Goal: Communication & Community: Answer question/provide support

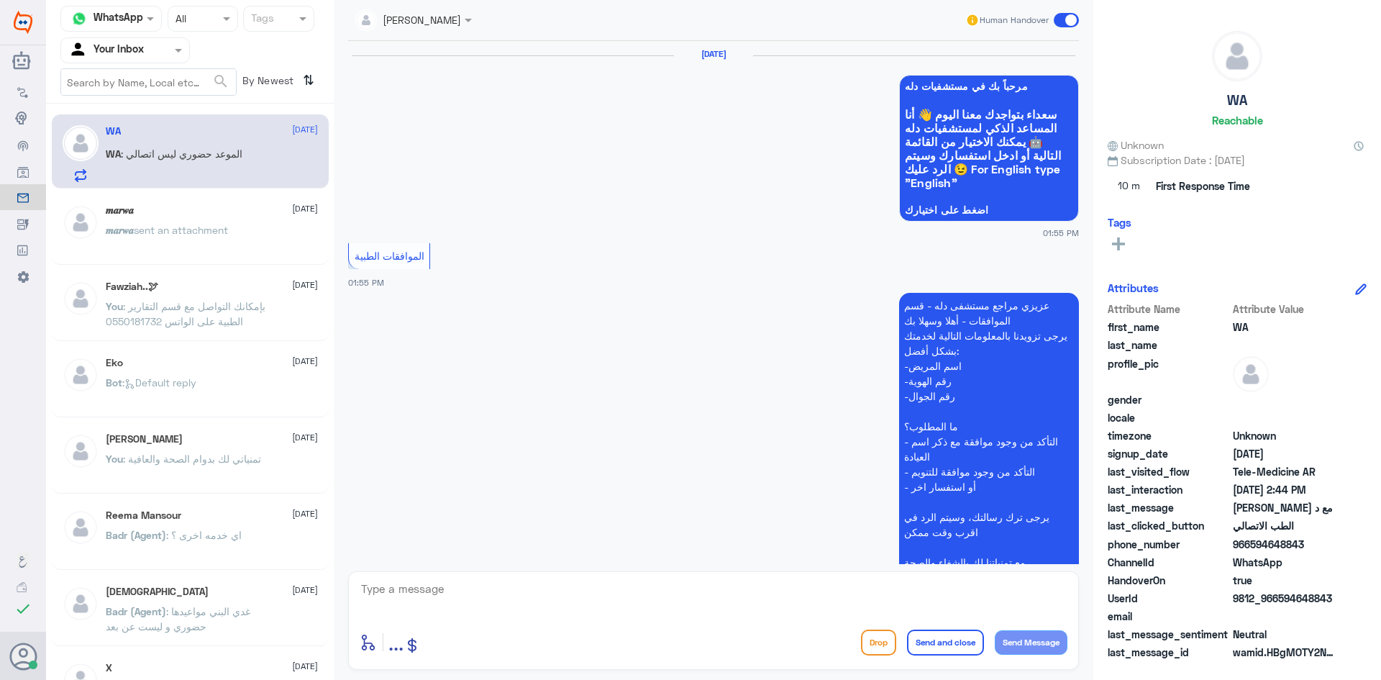
scroll to position [1189, 0]
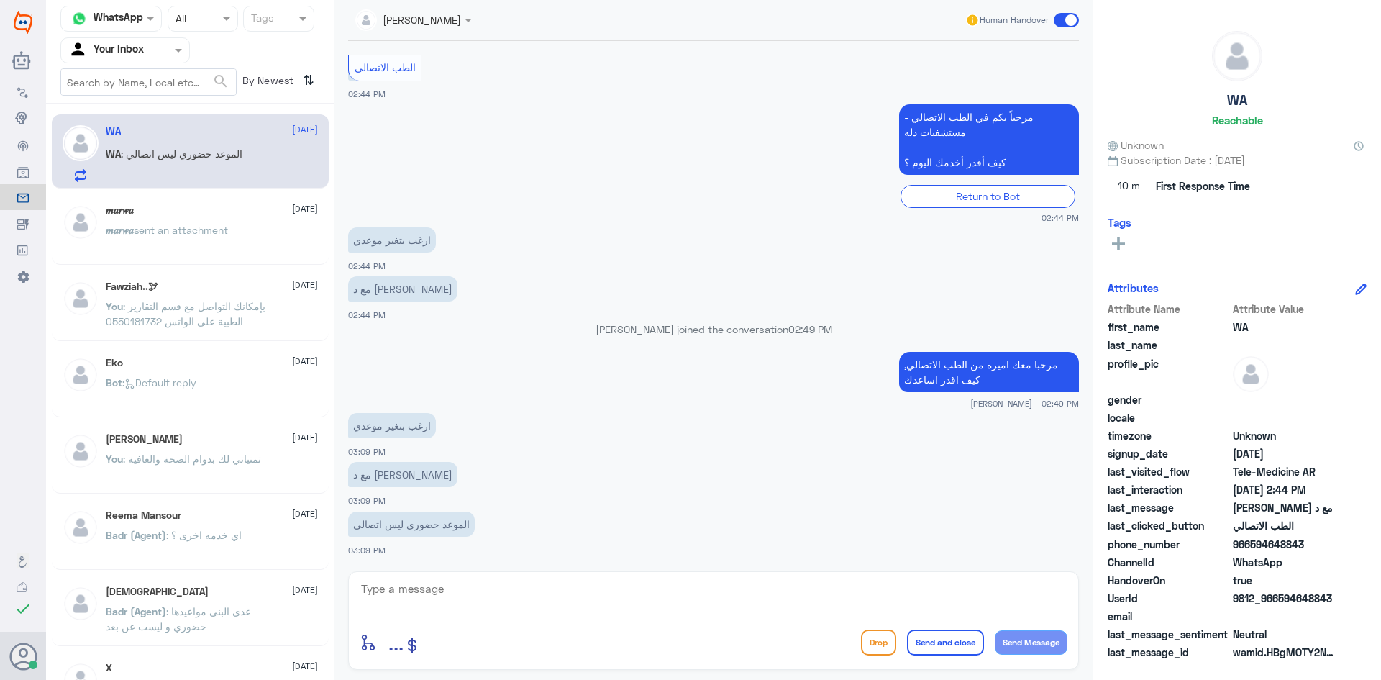
click at [413, 591] on textarea at bounding box center [714, 596] width 708 height 35
click at [480, 601] on textarea at bounding box center [714, 596] width 708 height 35
paste textarea "هنا الطب الاتصالي لكل مايخص الاستشارة الفورية من خلال التطبيق، يمكنك حجز الموعد…"
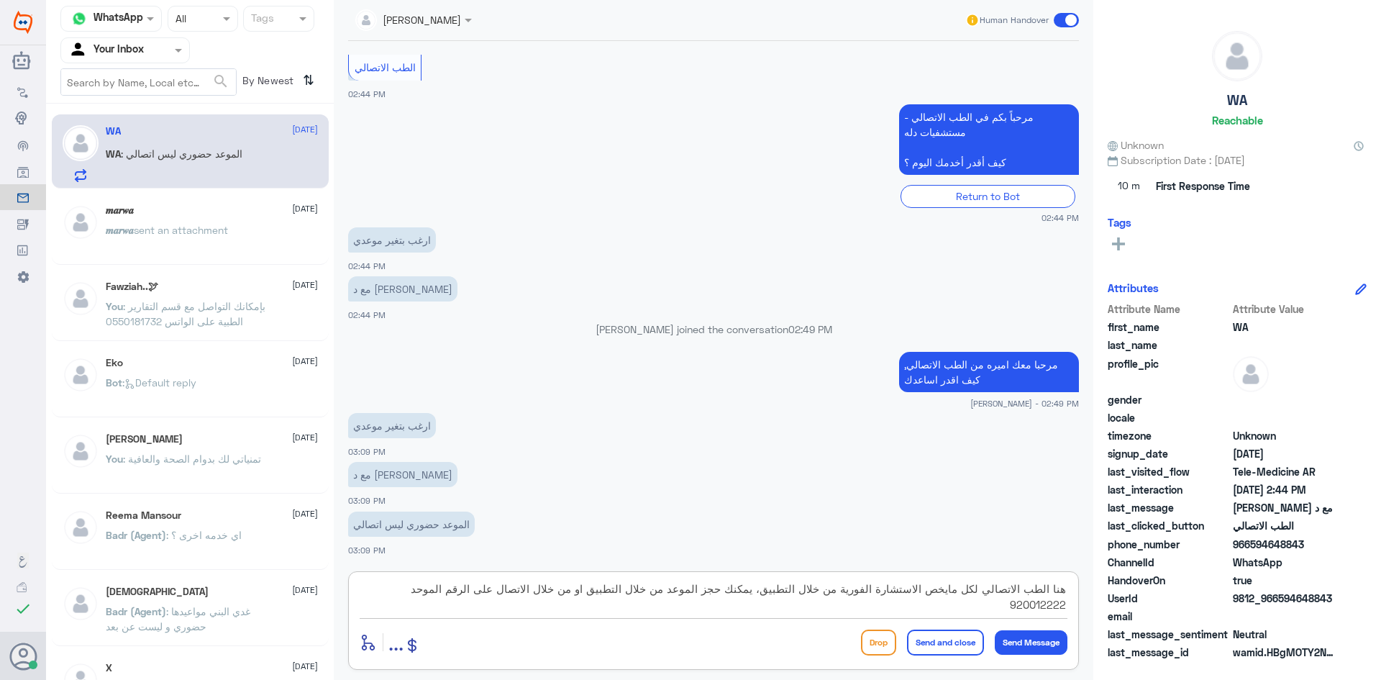
type textarea "هنا الطب الاتصالي لكل مايخص الاستشارة الفورية من خلال التطبيق، يمكنك حجز الموعد…"
click at [966, 643] on button "Send and close" at bounding box center [945, 643] width 77 height 26
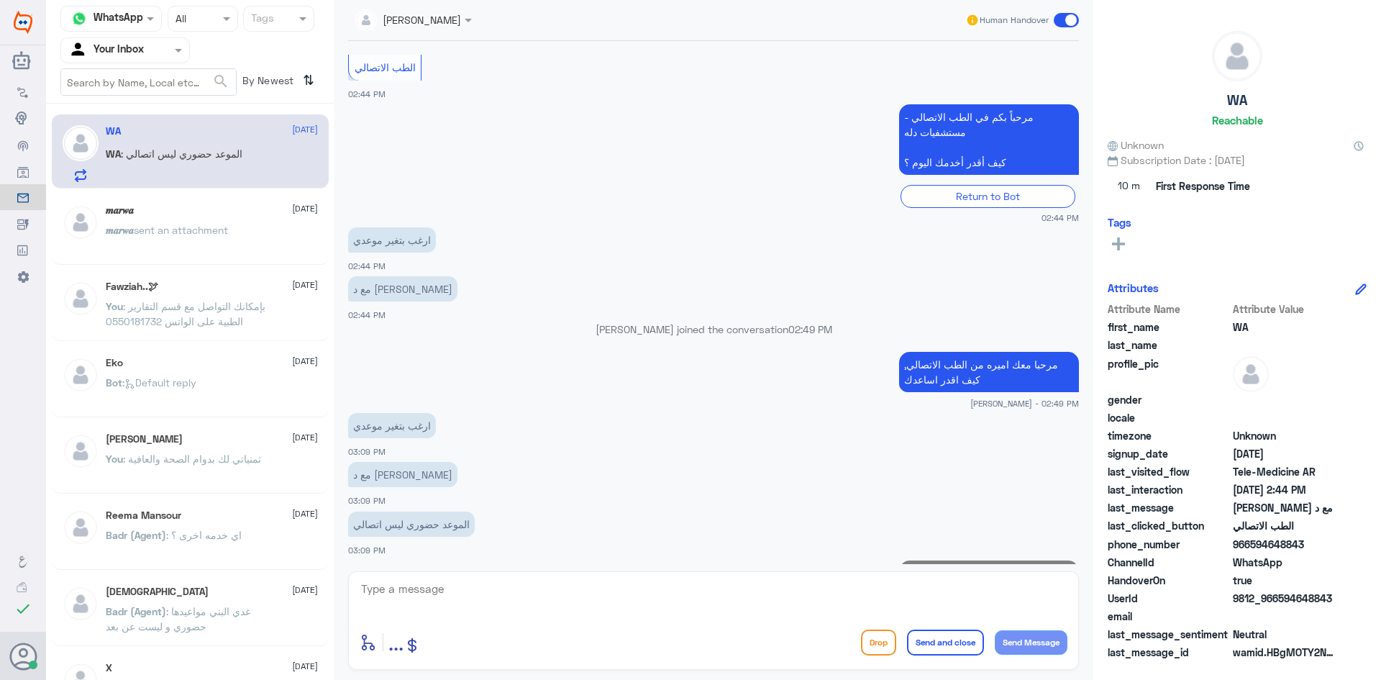
scroll to position [1296, 0]
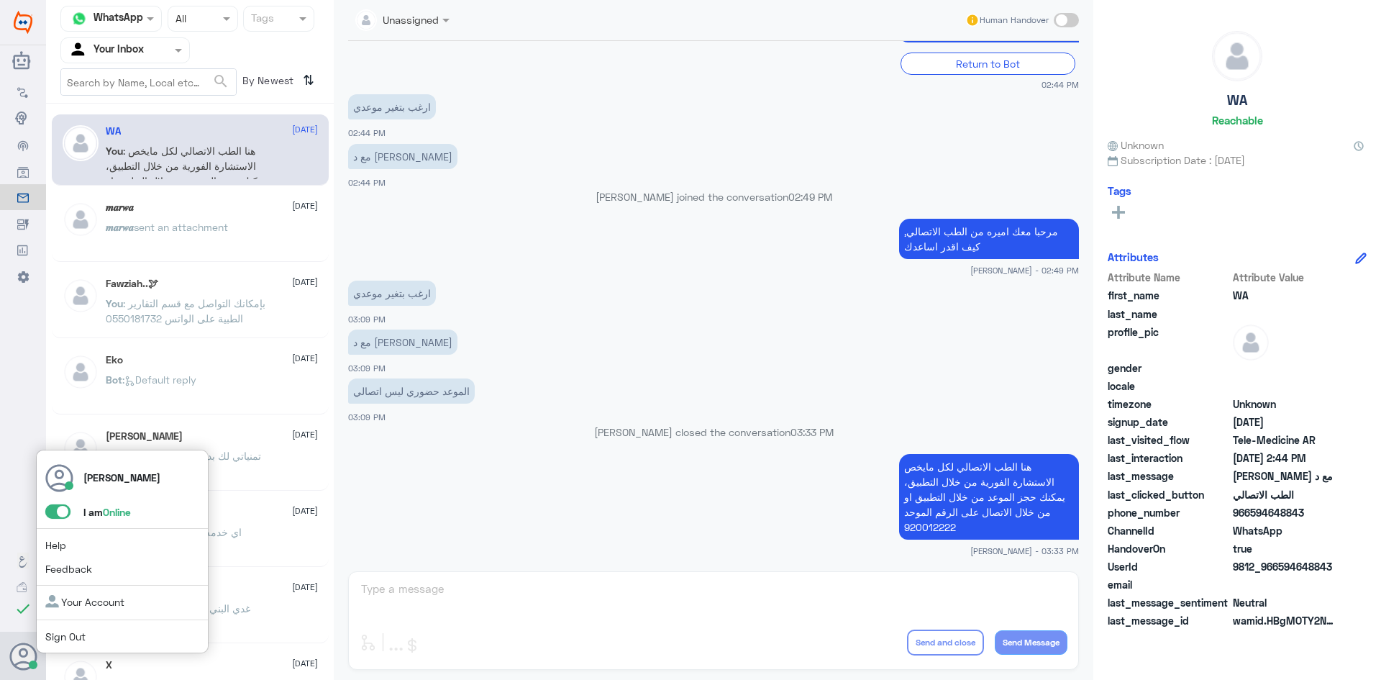
click at [58, 514] on span at bounding box center [57, 511] width 25 height 14
click at [0, 0] on input "checkbox" at bounding box center [0, 0] width 0 height 0
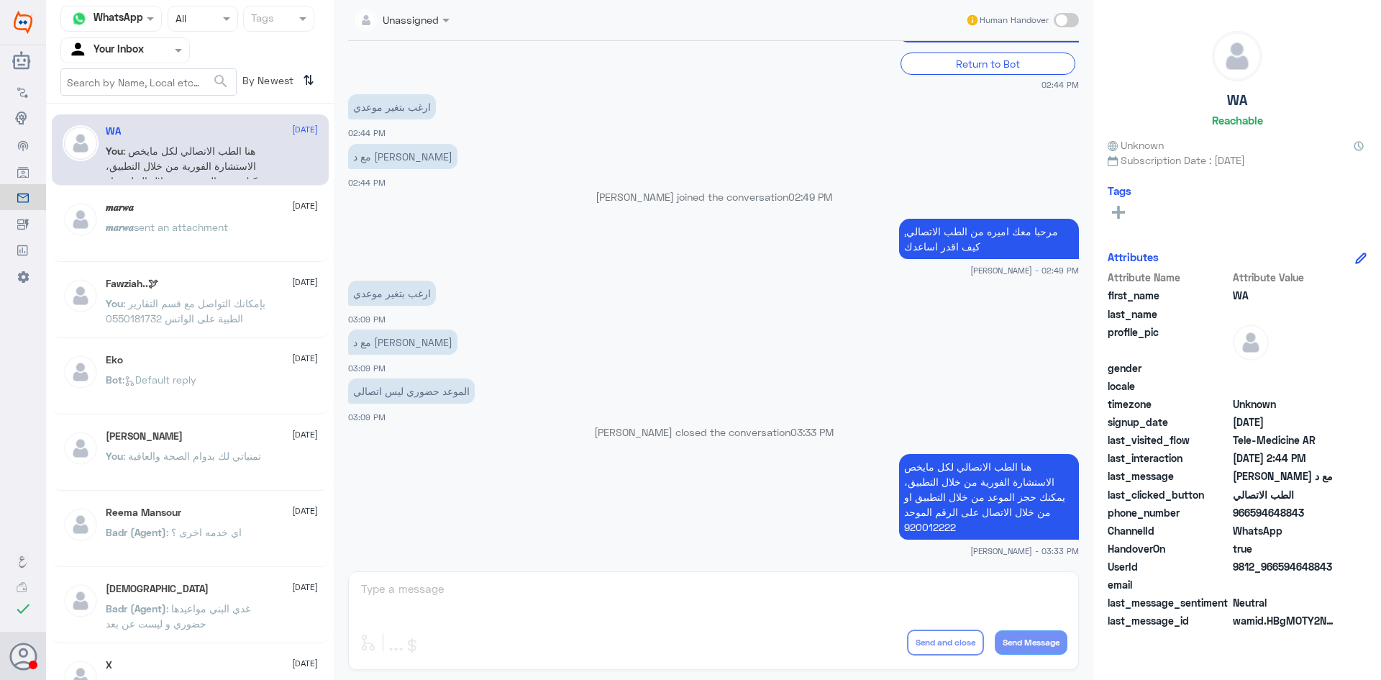
click at [228, 229] on span "sent an attachment" at bounding box center [181, 227] width 94 height 12
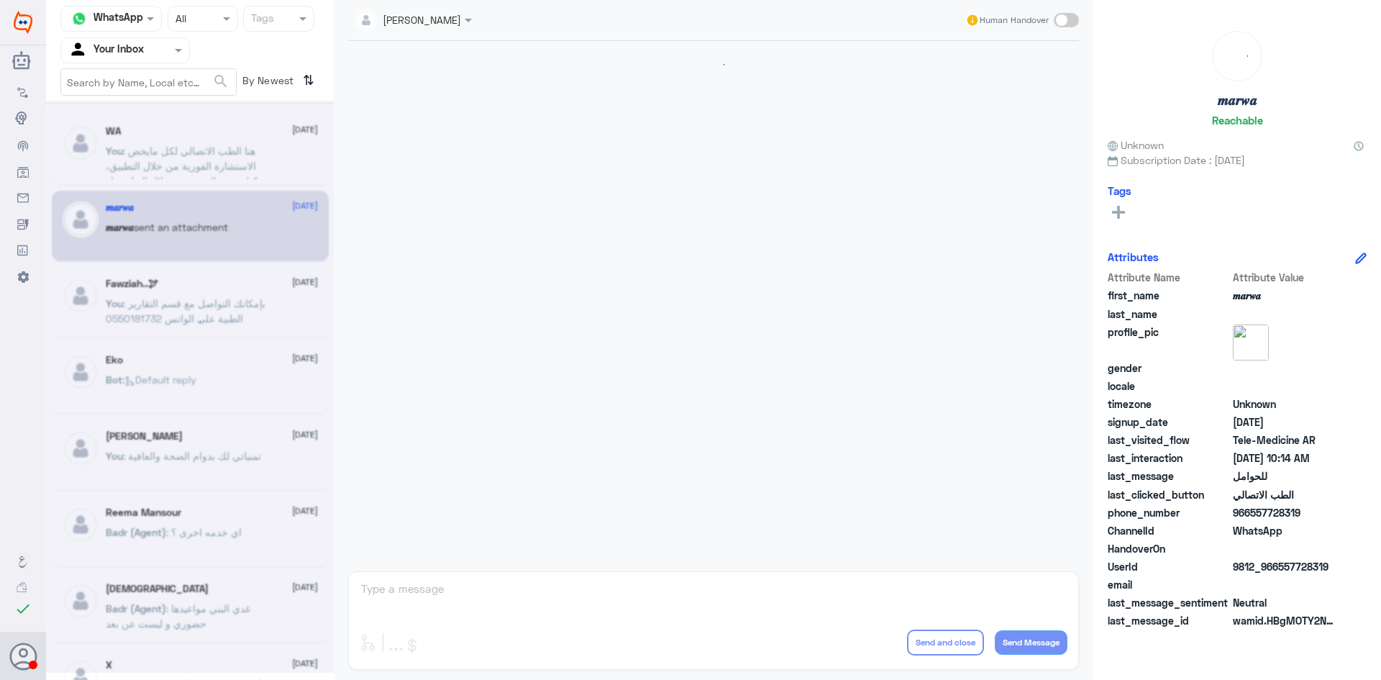
scroll to position [727, 0]
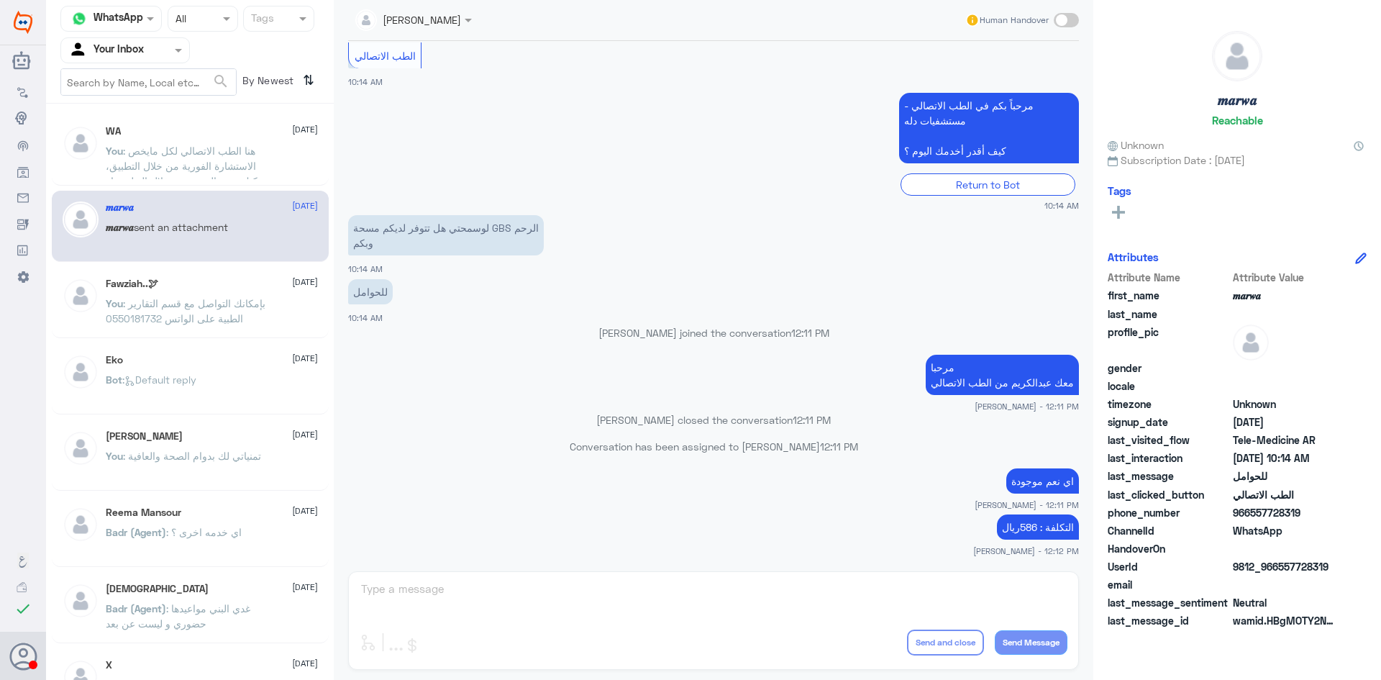
click at [248, 163] on span ": هنا الطب الاتصالي لكل مايخص الاستشارة الفورية من خلال التطبيق، يمكنك حجز المو…" at bounding box center [186, 181] width 161 height 73
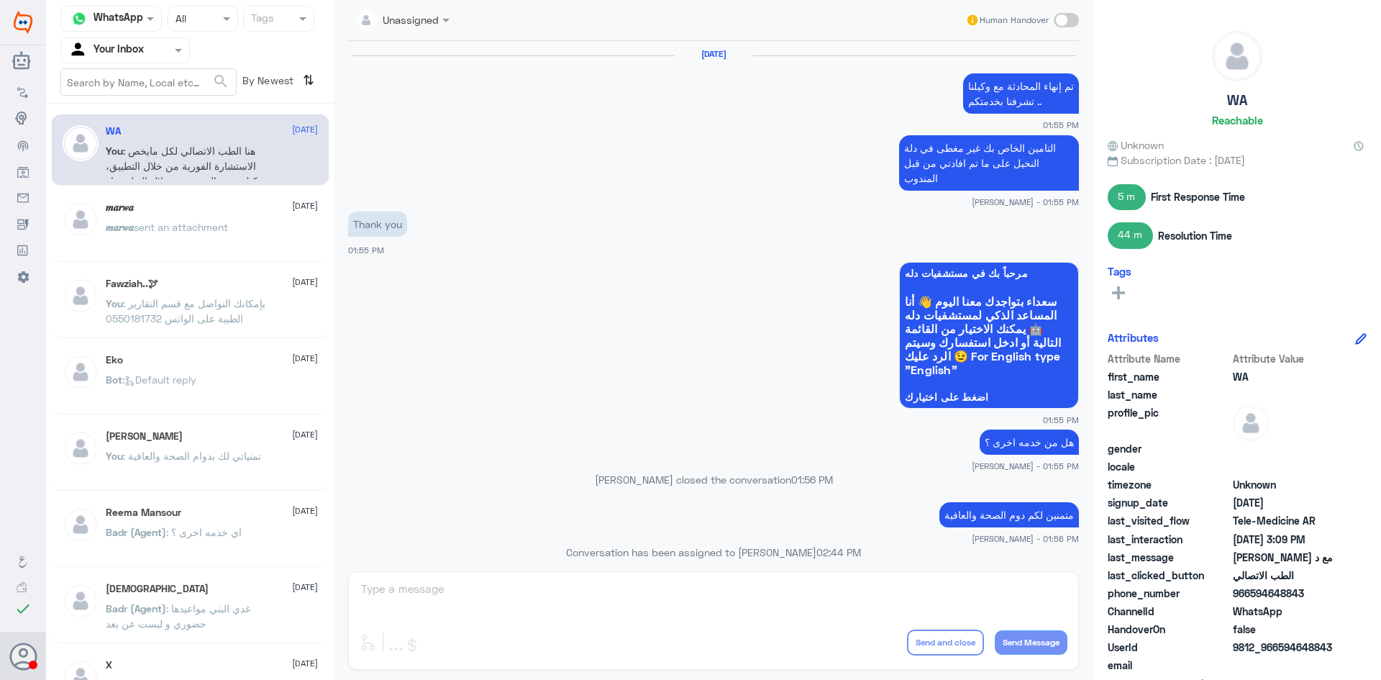
scroll to position [653, 0]
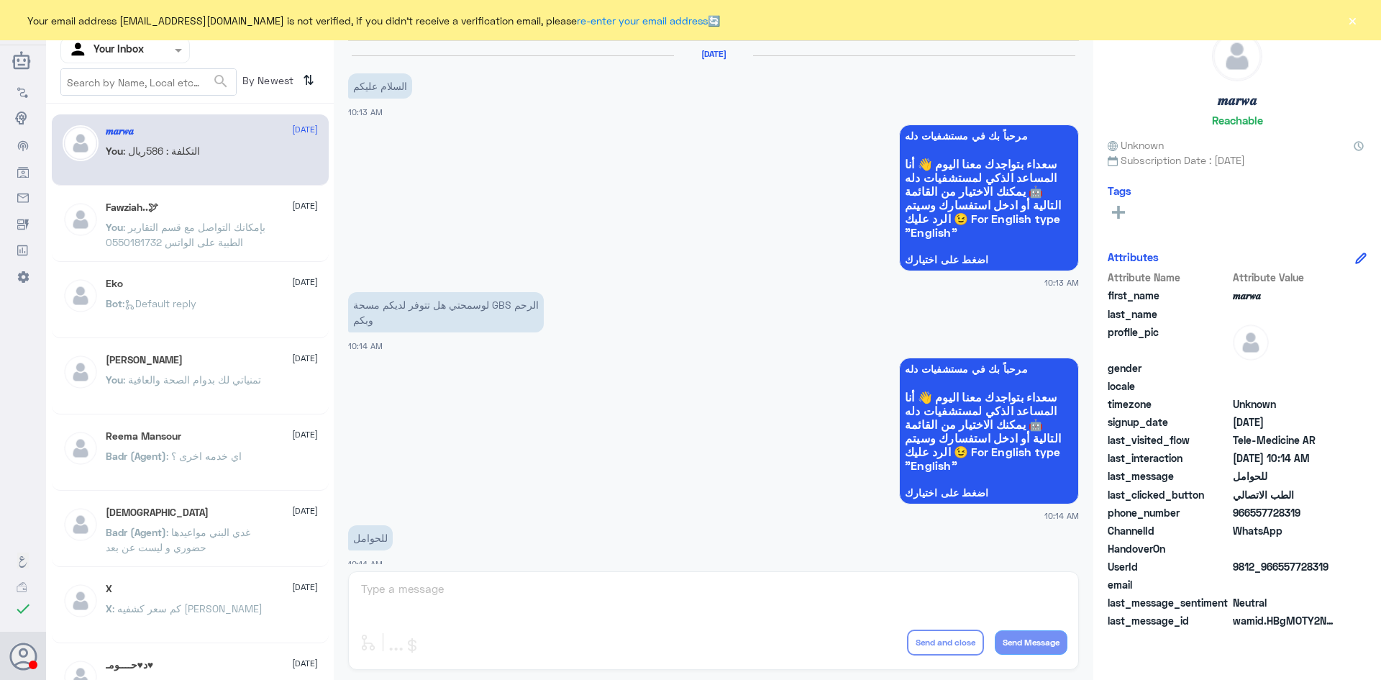
scroll to position [727, 0]
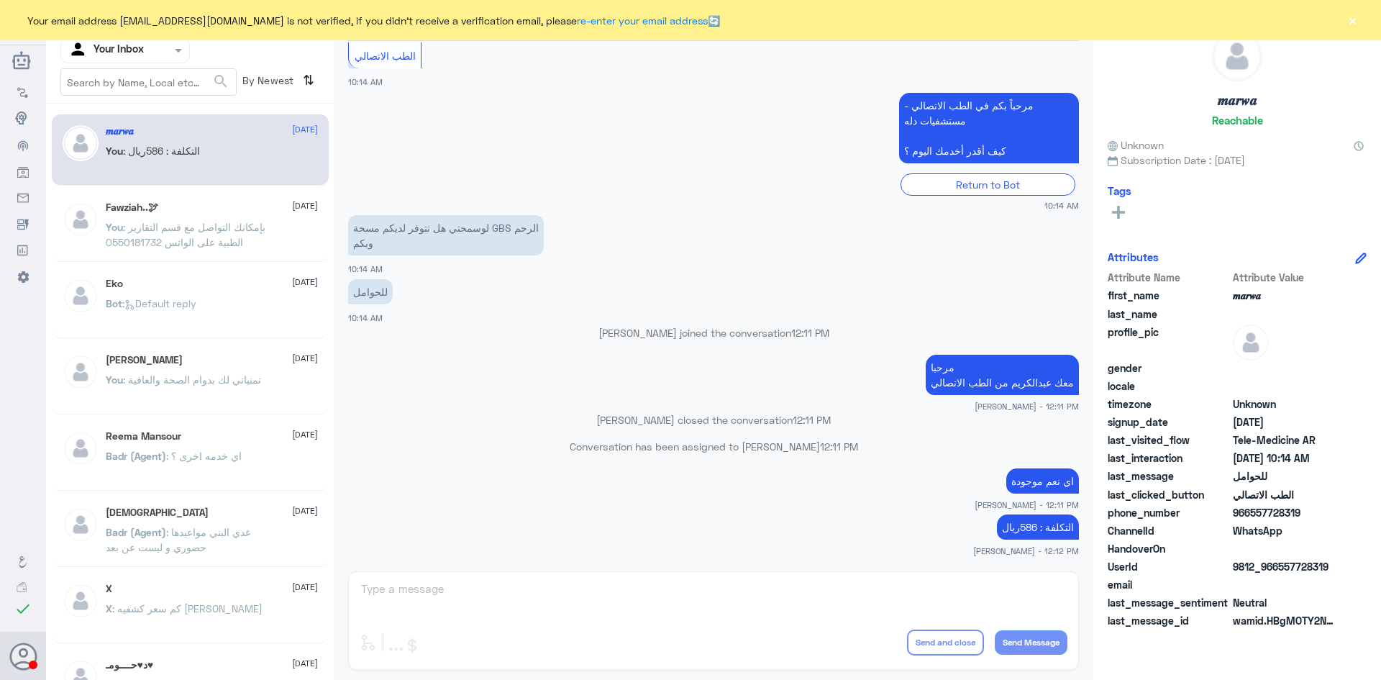
click at [1357, 19] on button "×" at bounding box center [1352, 20] width 14 height 14
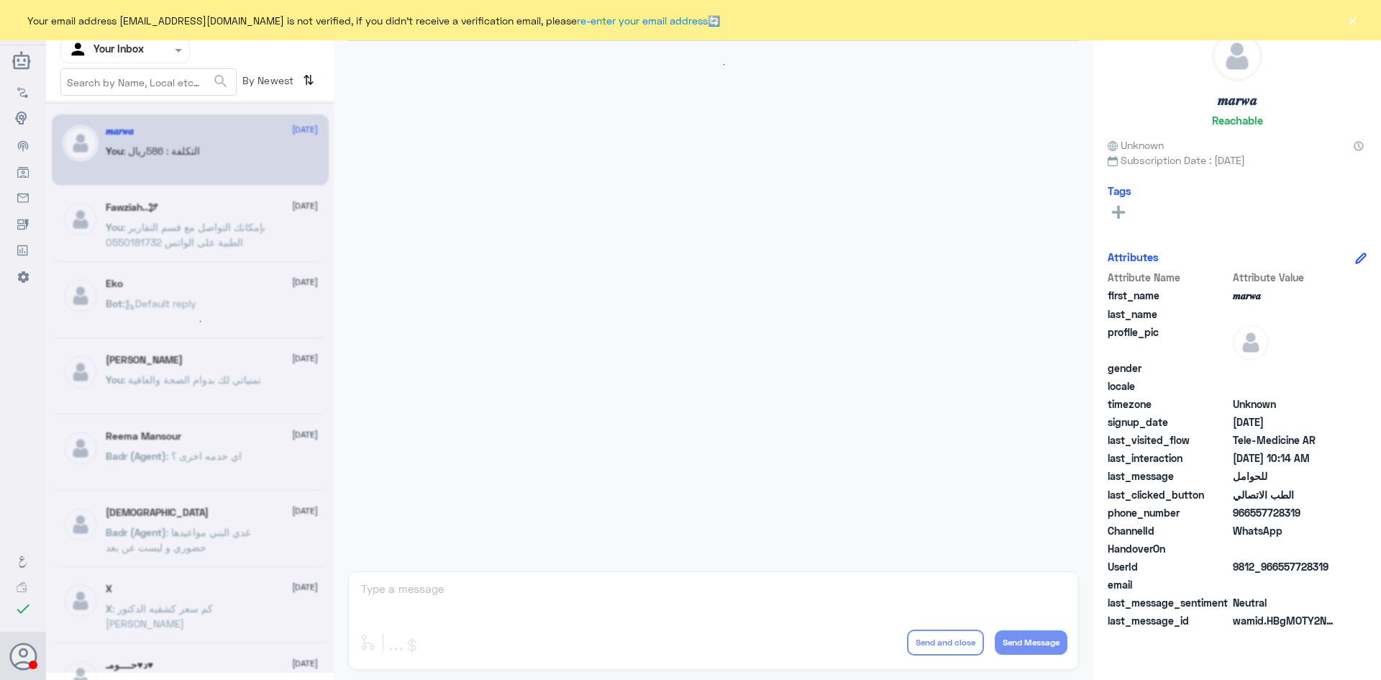
scroll to position [727, 0]
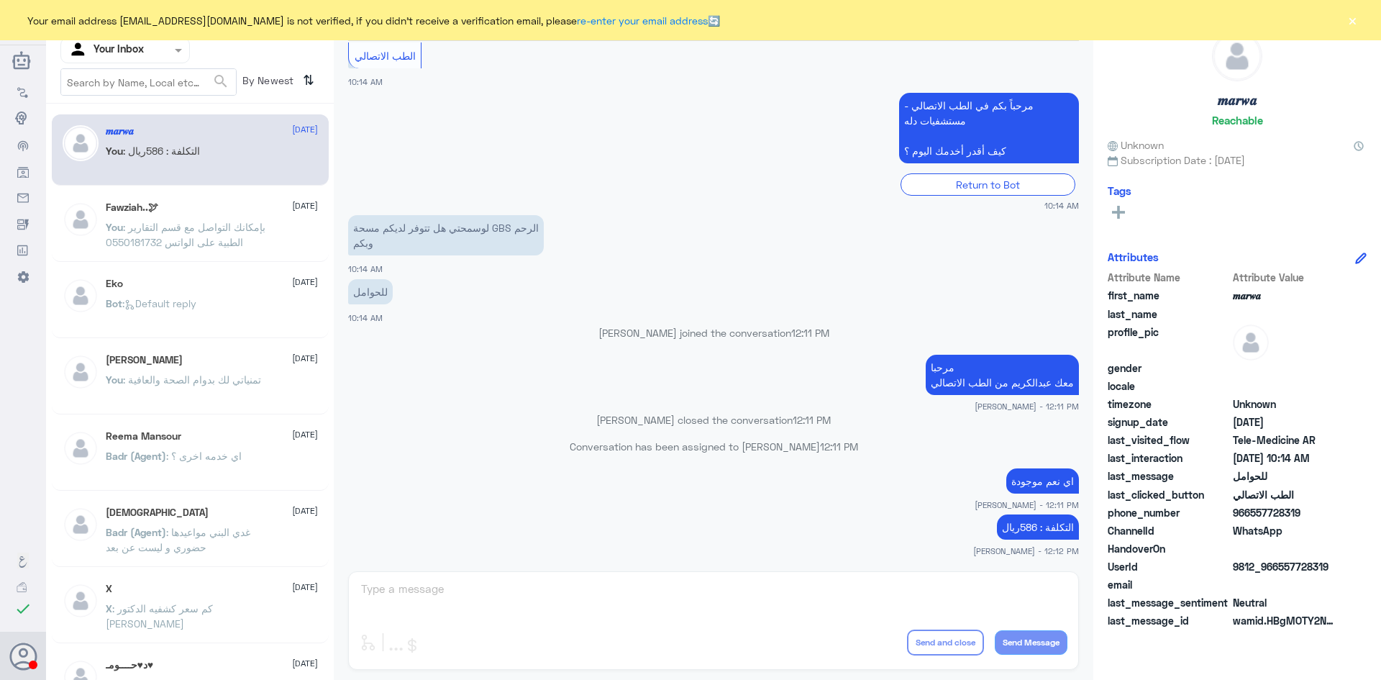
click at [546, 109] on app-msgs-text "مرحباً بكم في الطب الاتصالي - مستشفيات دله كيف أقدر أخدمك اليوم ؟" at bounding box center [713, 129] width 731 height 72
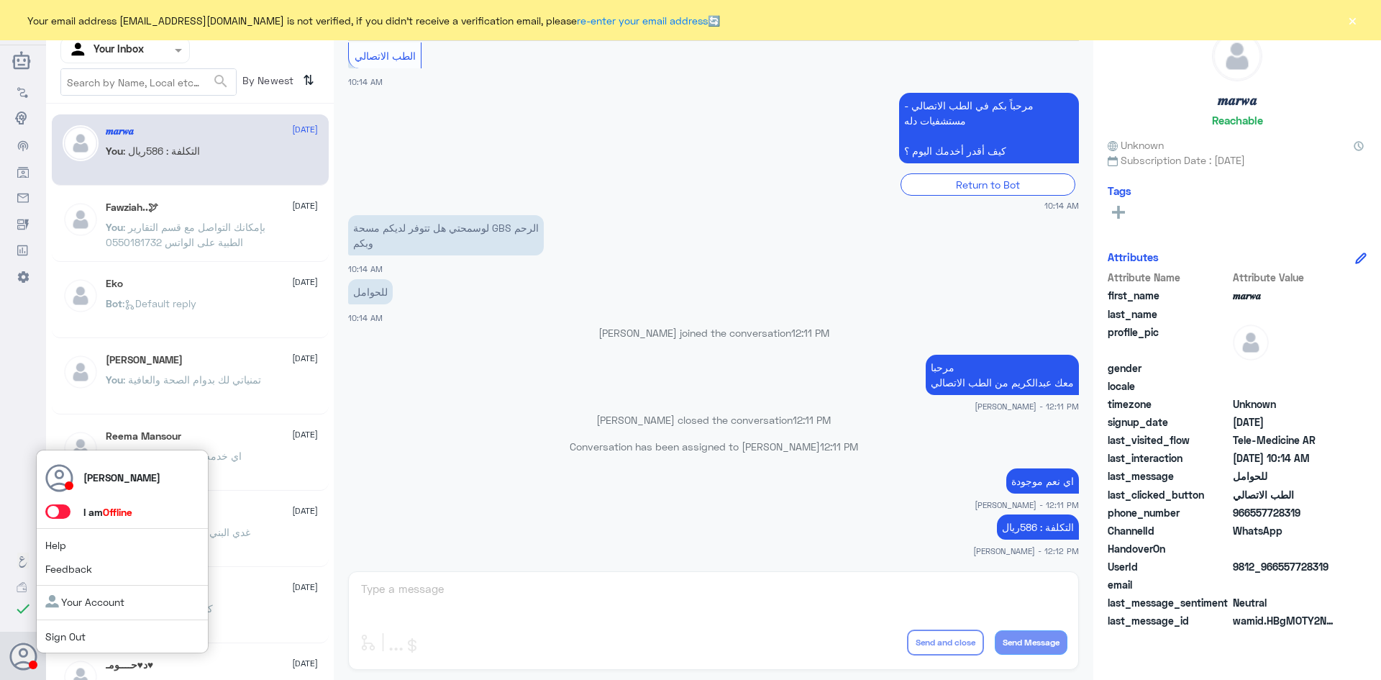
click at [68, 476] on icon at bounding box center [59, 478] width 29 height 29
click at [57, 509] on span at bounding box center [57, 511] width 25 height 14
click at [0, 0] on input "checkbox" at bounding box center [0, 0] width 0 height 0
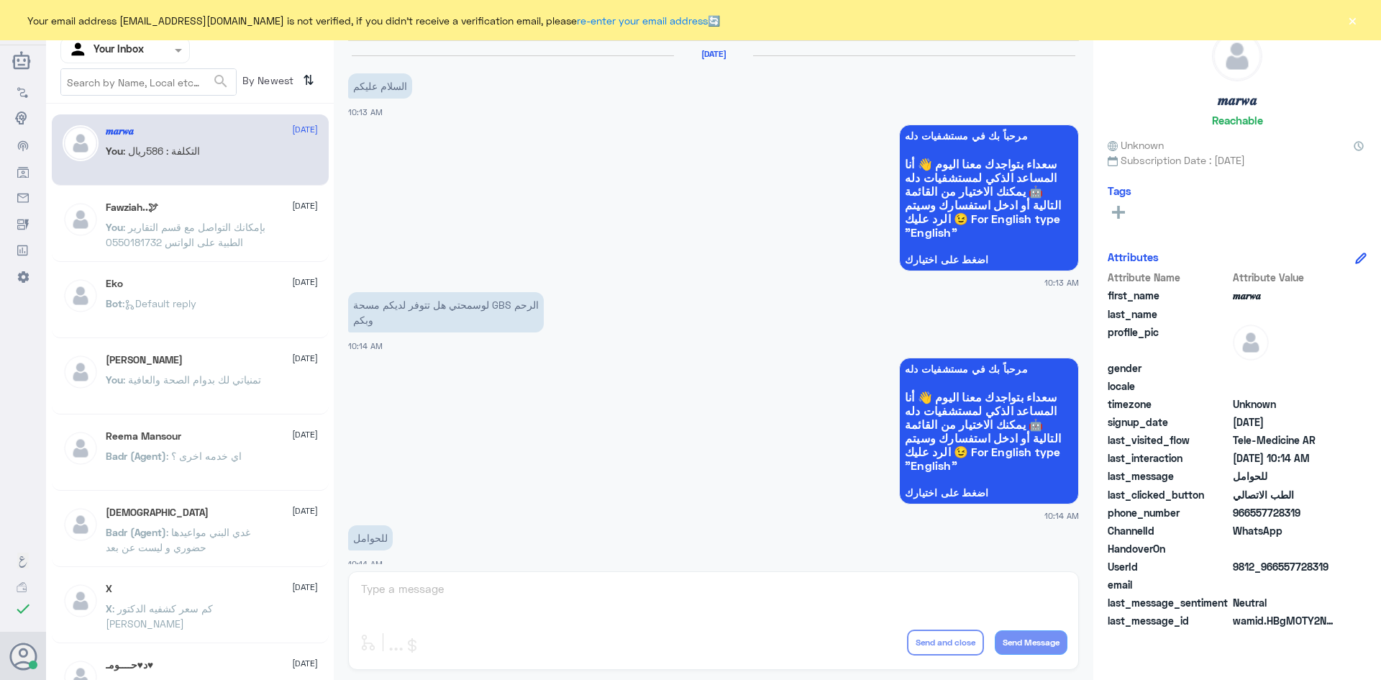
scroll to position [727, 0]
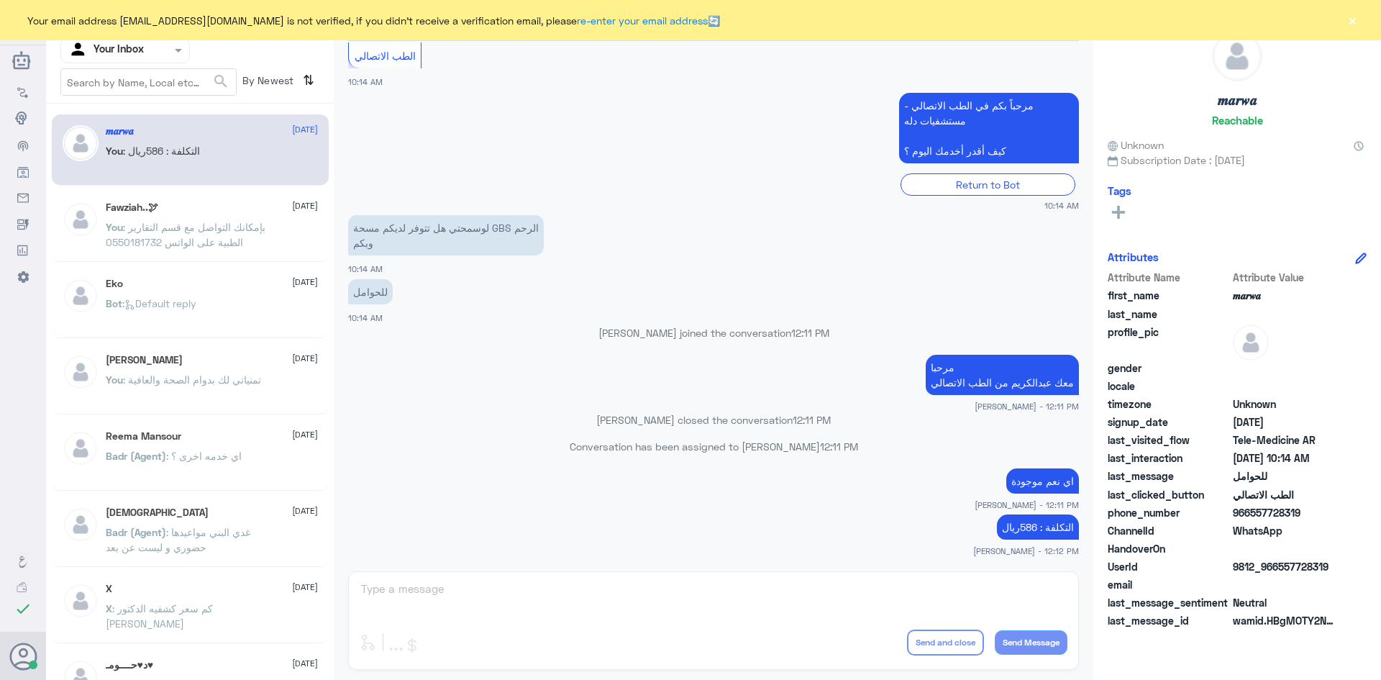
click at [1356, 19] on button "×" at bounding box center [1352, 20] width 14 height 14
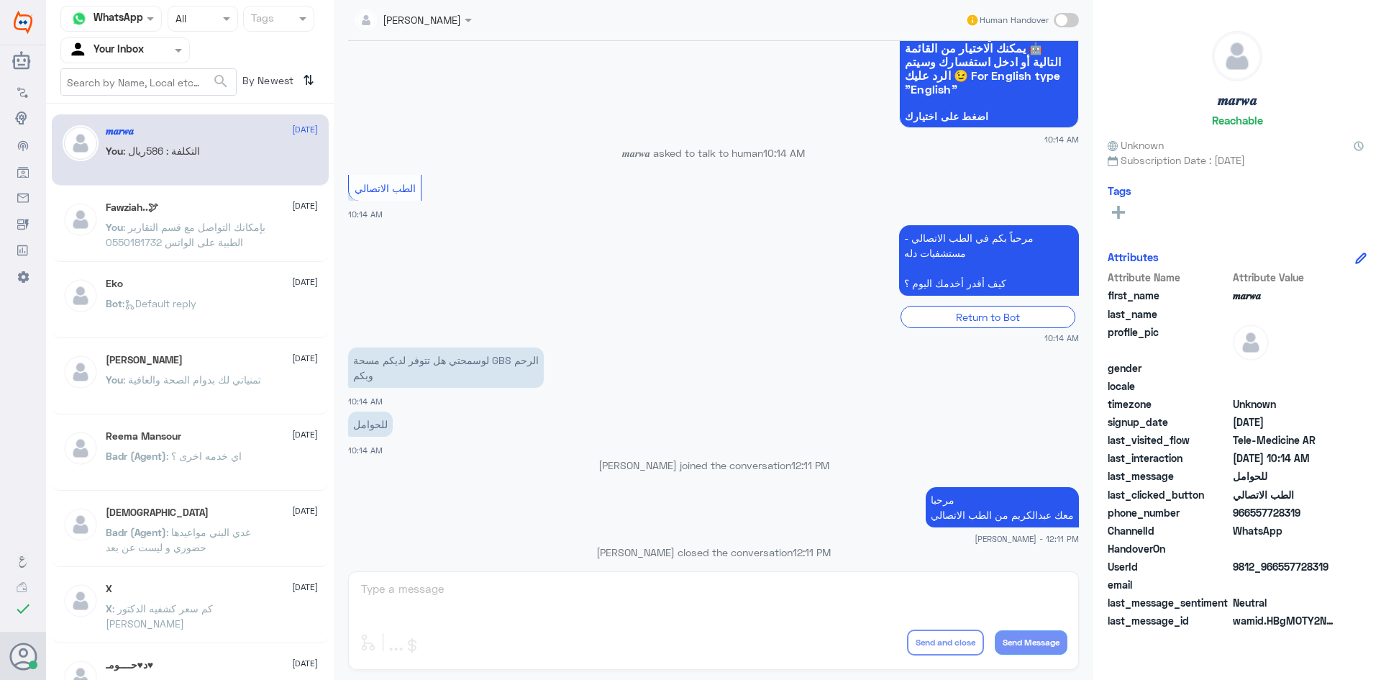
scroll to position [584, 0]
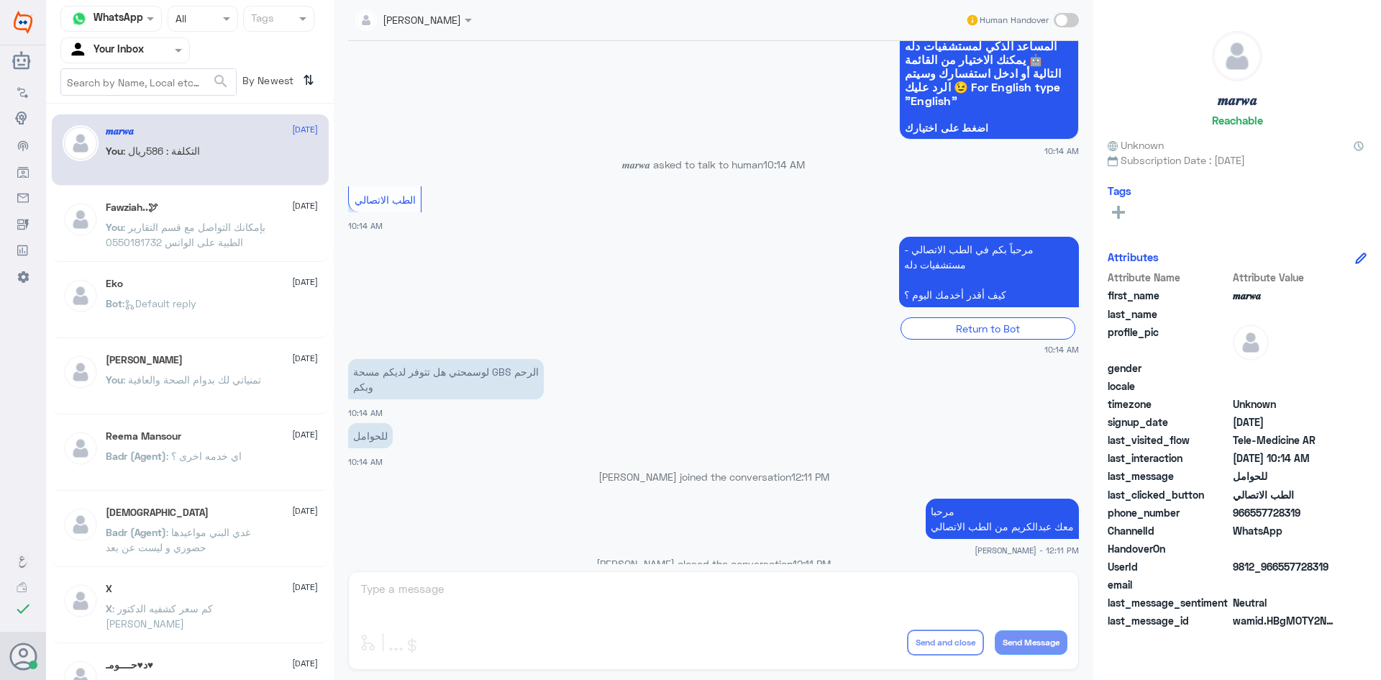
click at [204, 163] on div "You : التكلفة : 586ريال" at bounding box center [212, 163] width 212 height 32
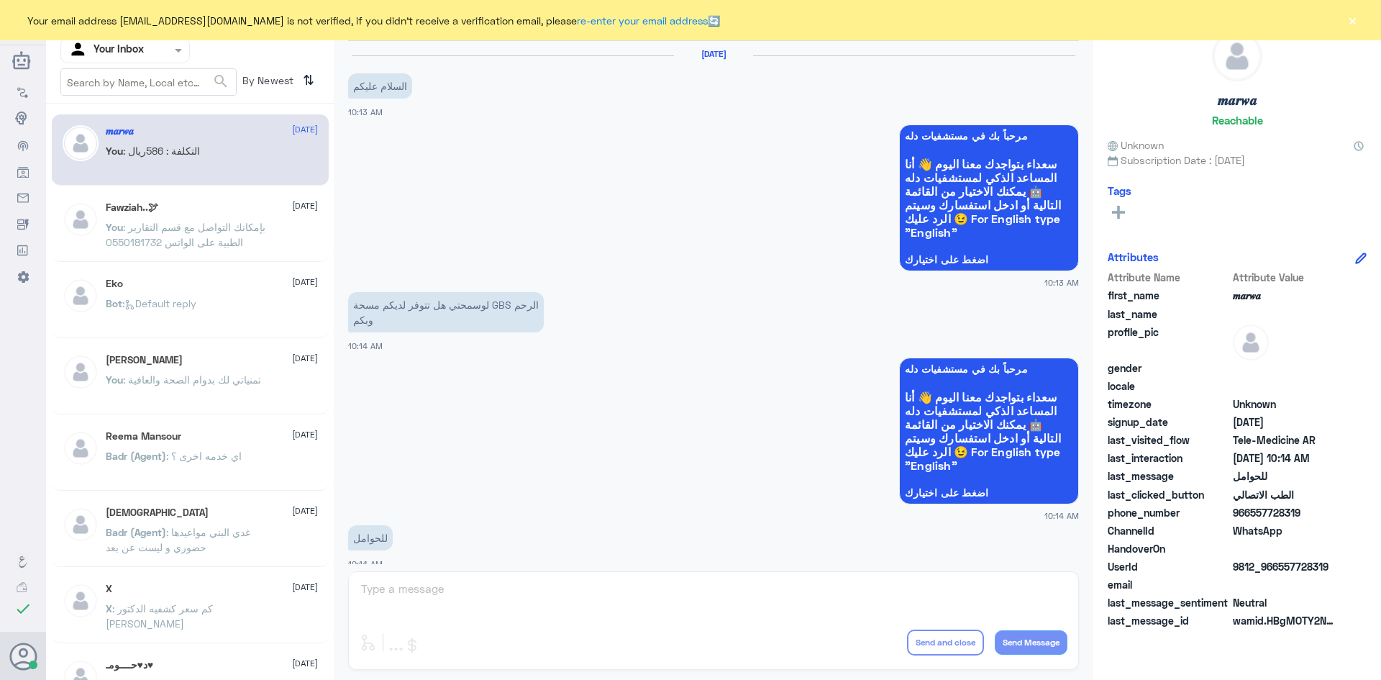
scroll to position [727, 0]
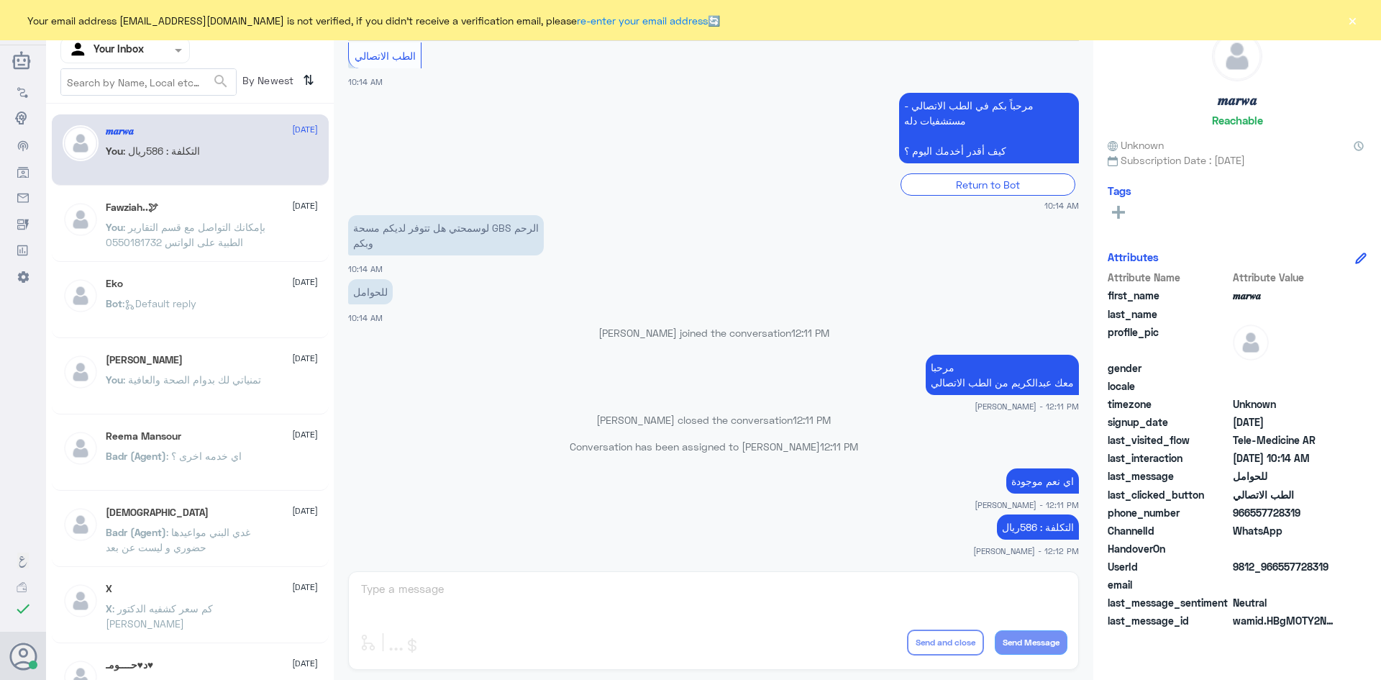
click at [1355, 23] on button "×" at bounding box center [1352, 20] width 14 height 14
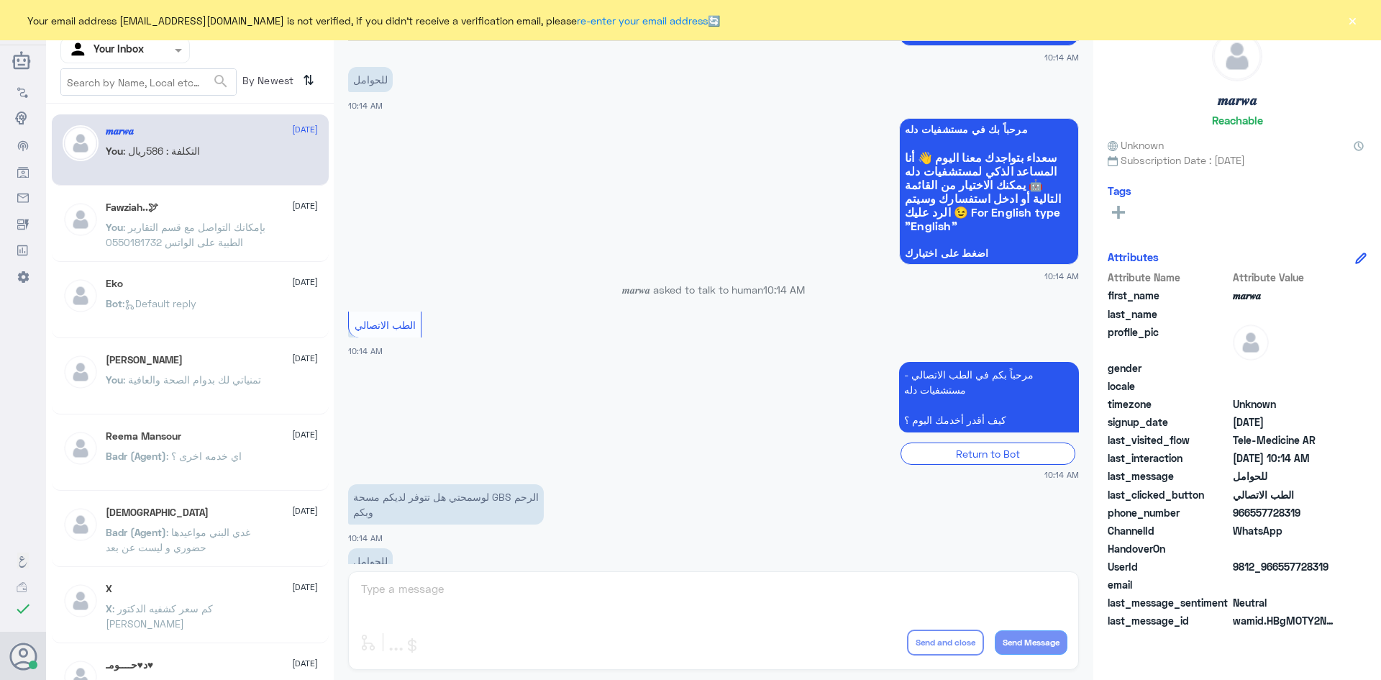
scroll to position [512, 0]
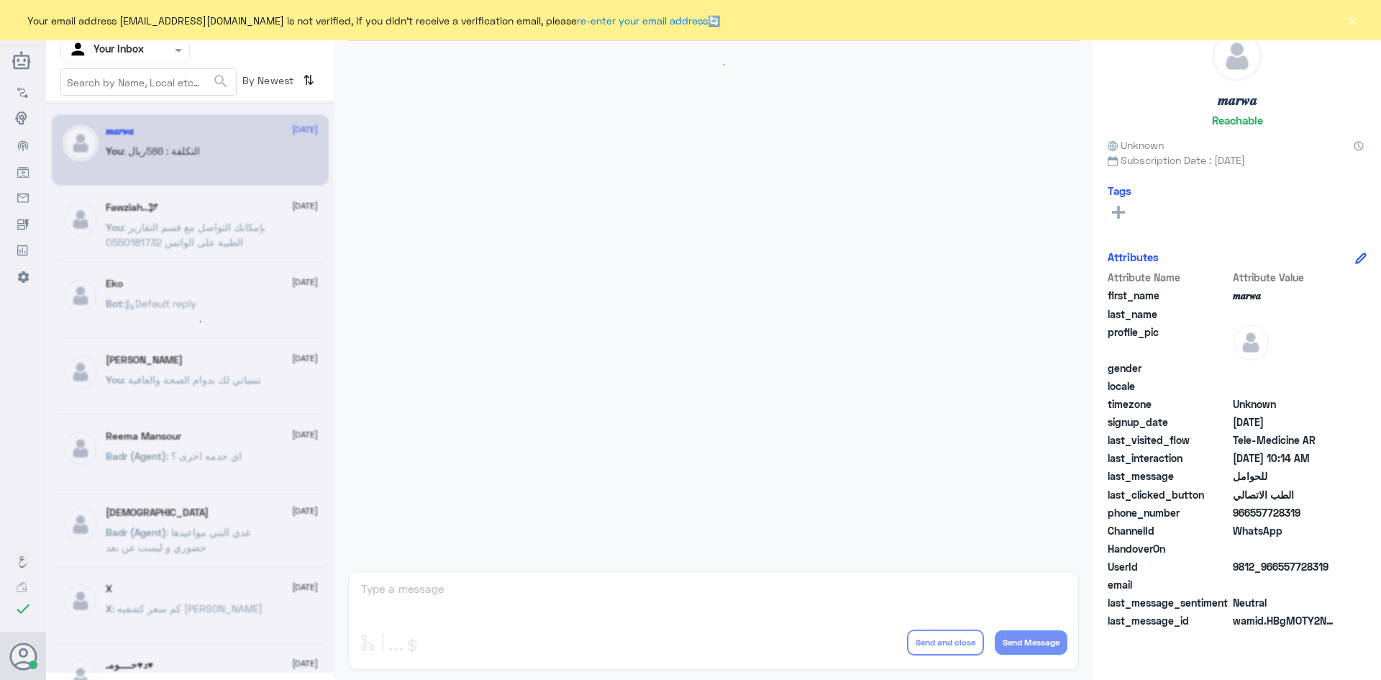
scroll to position [727, 0]
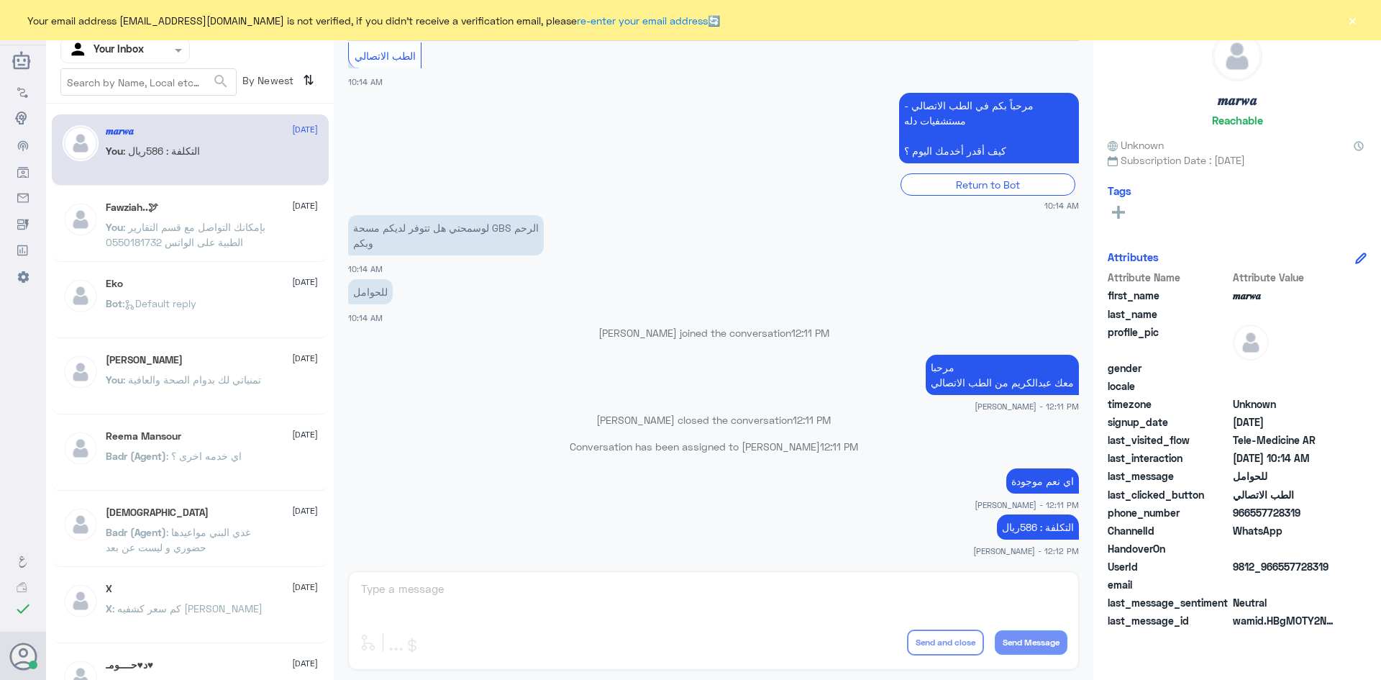
click at [1356, 18] on button "×" at bounding box center [1352, 20] width 14 height 14
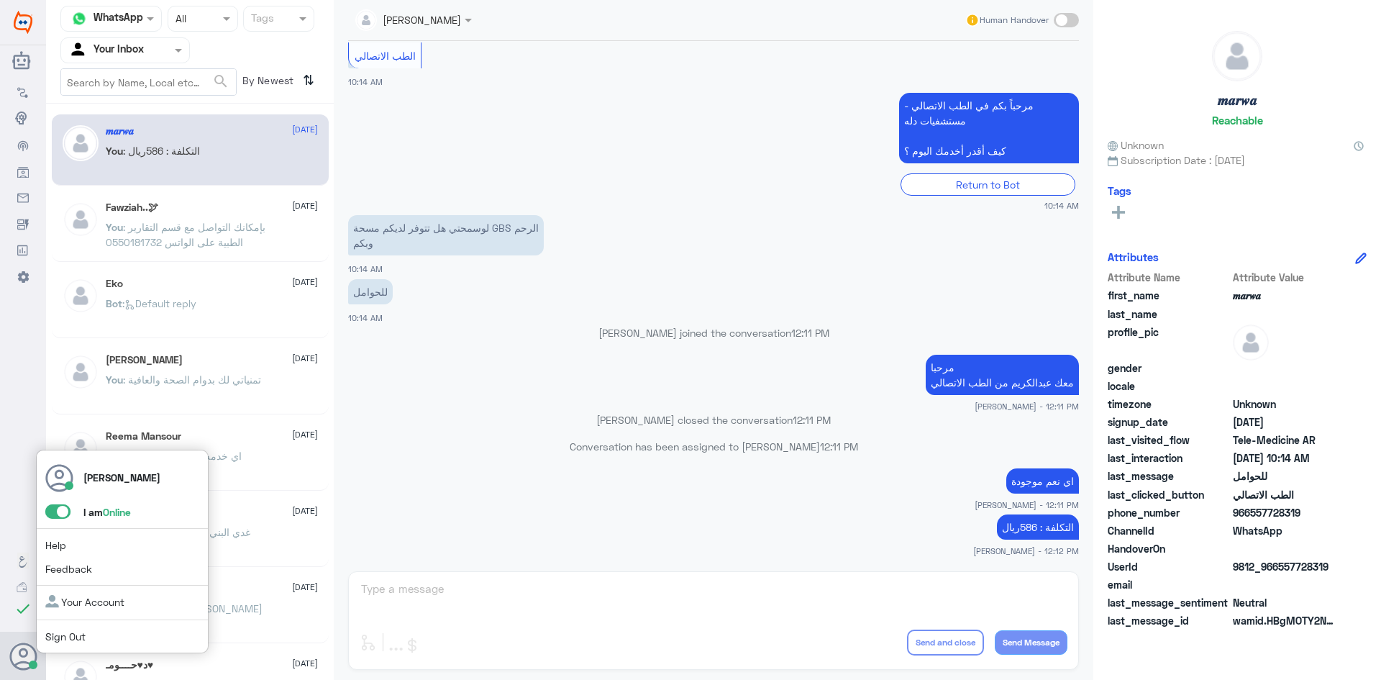
click at [68, 510] on span at bounding box center [57, 511] width 25 height 14
click at [0, 0] on input "checkbox" at bounding box center [0, 0] width 0 height 0
click at [35, 673] on div "عبدالكريم الموسى I am Offline Help Feedback Your Account Sign Out" at bounding box center [22, 656] width 27 height 49
click at [58, 509] on span at bounding box center [57, 511] width 25 height 14
click at [0, 0] on input "checkbox" at bounding box center [0, 0] width 0 height 0
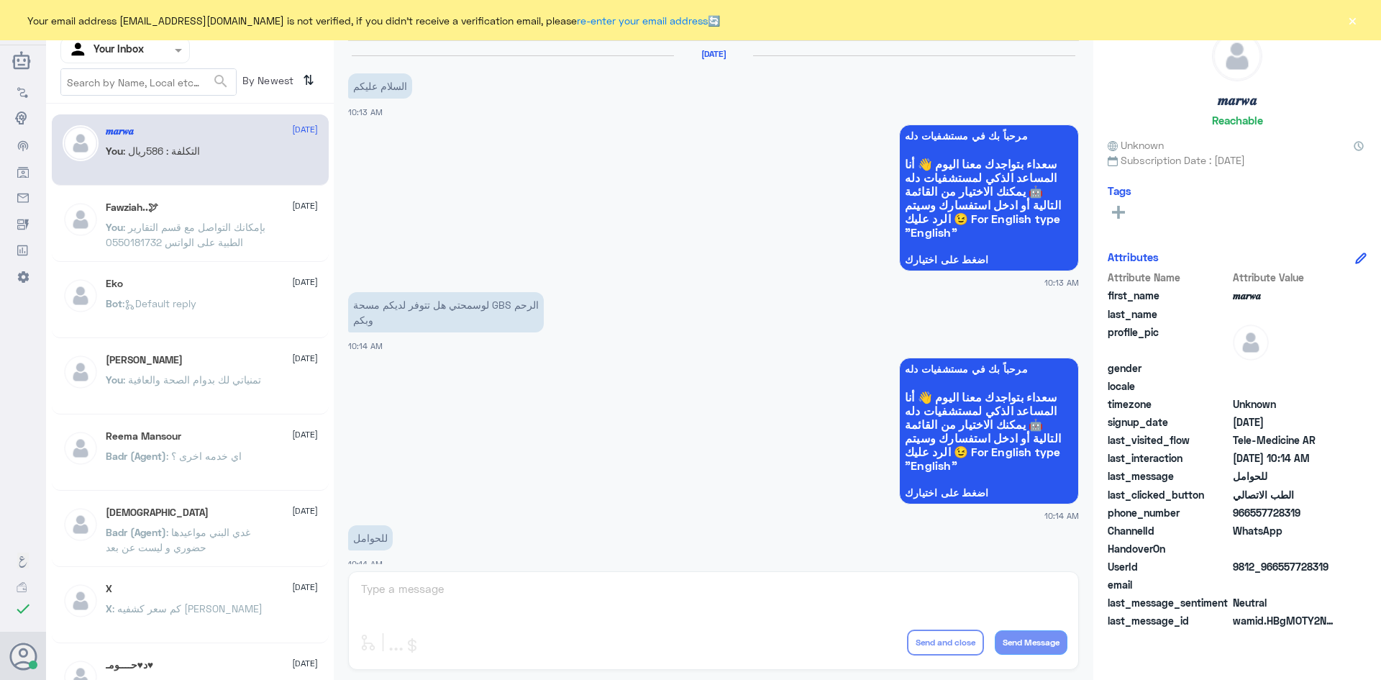
scroll to position [727, 0]
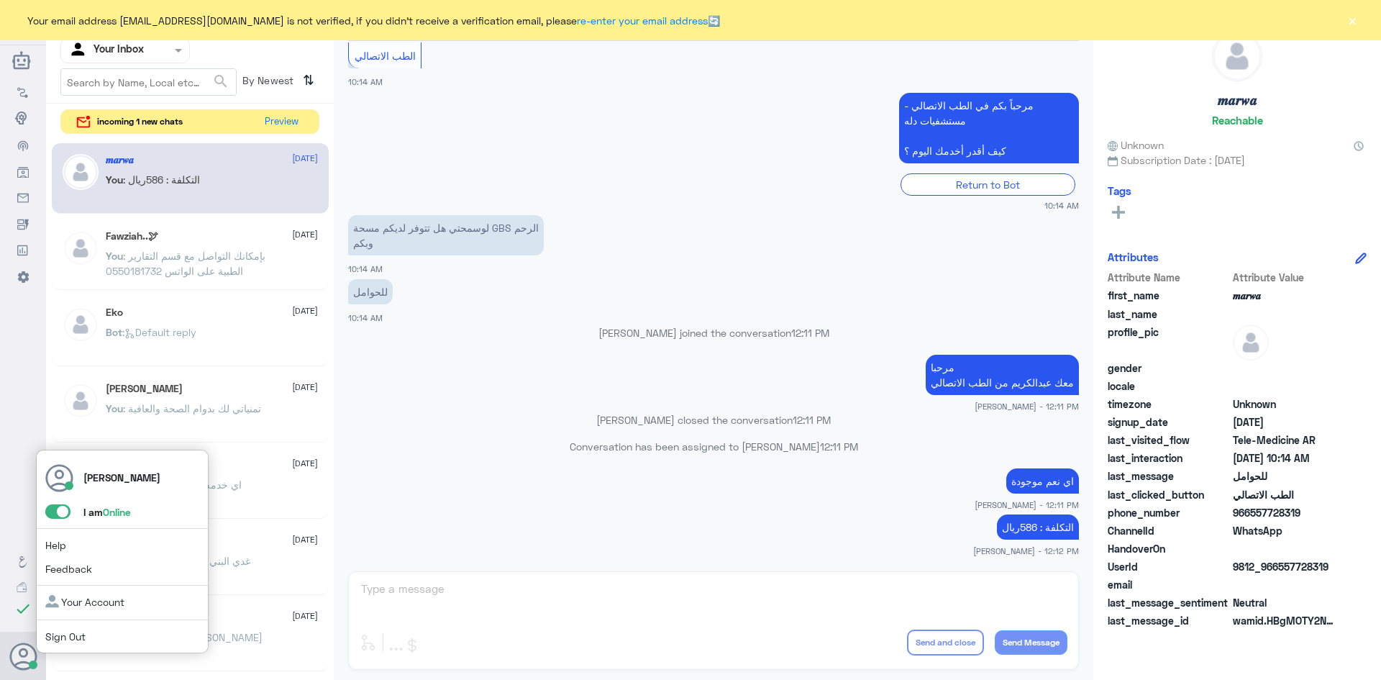
click at [14, 664] on use at bounding box center [23, 656] width 27 height 27
click at [67, 514] on span at bounding box center [57, 511] width 25 height 14
click at [0, 0] on input "checkbox" at bounding box center [0, 0] width 0 height 0
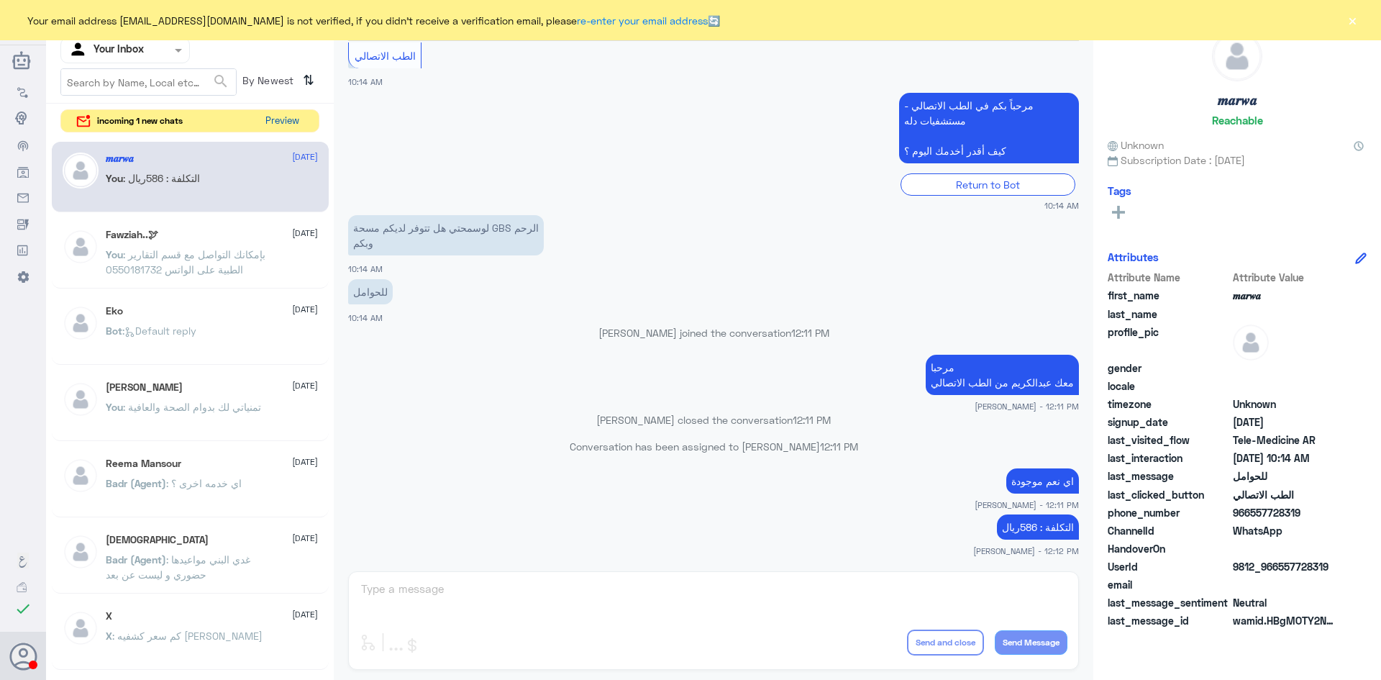
click at [276, 121] on button "Preview" at bounding box center [282, 121] width 45 height 22
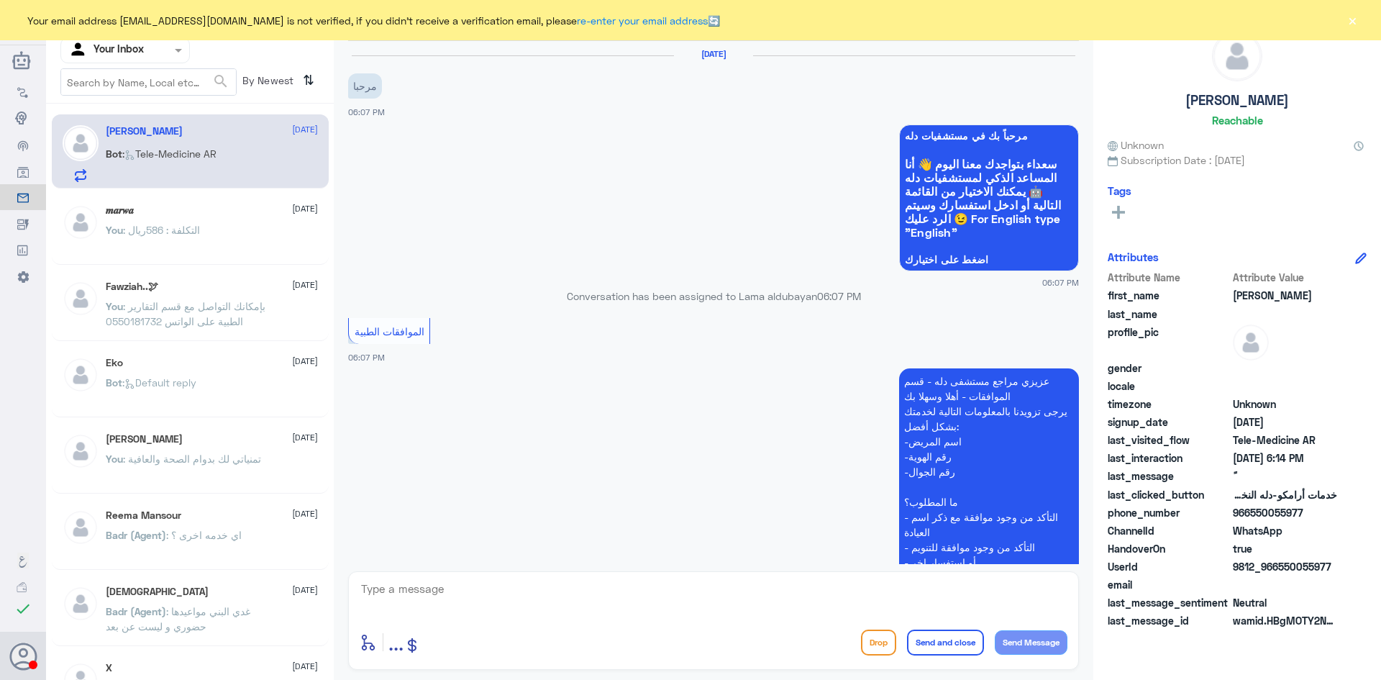
scroll to position [737, 0]
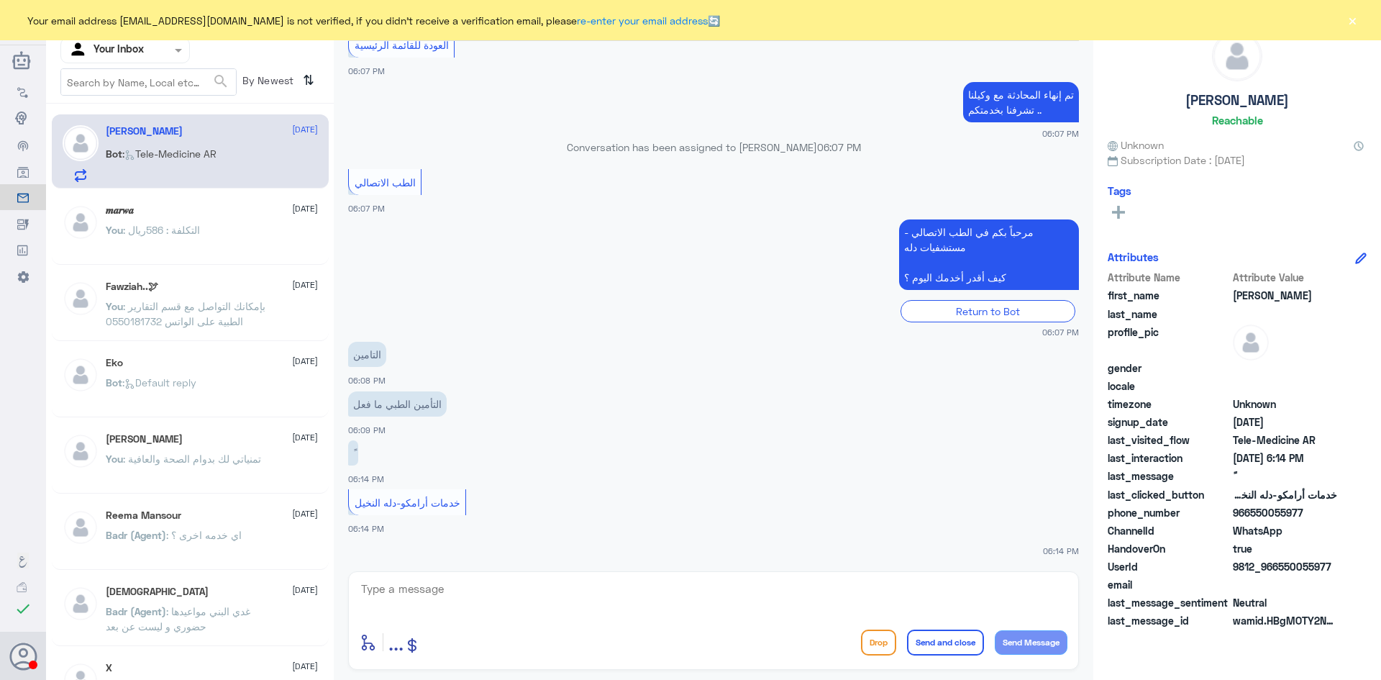
click at [420, 599] on textarea at bounding box center [714, 596] width 708 height 35
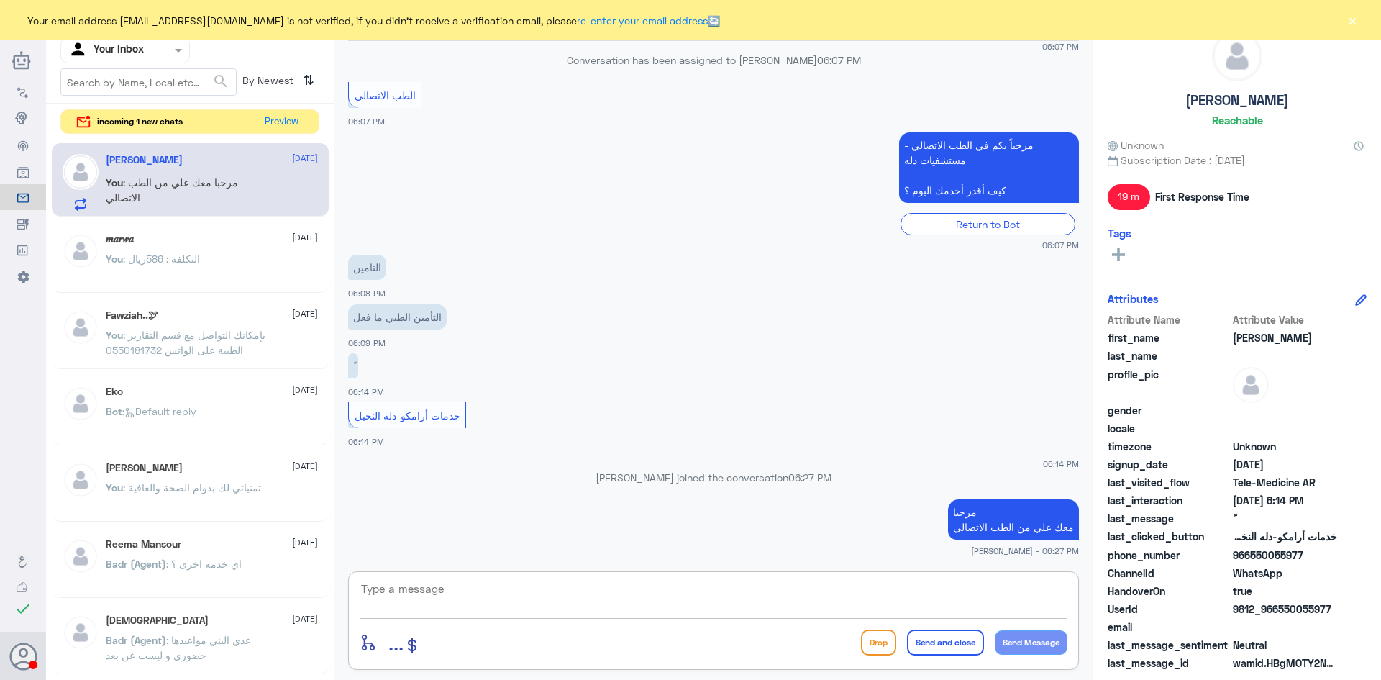
click at [466, 601] on textarea at bounding box center [714, 596] width 708 height 35
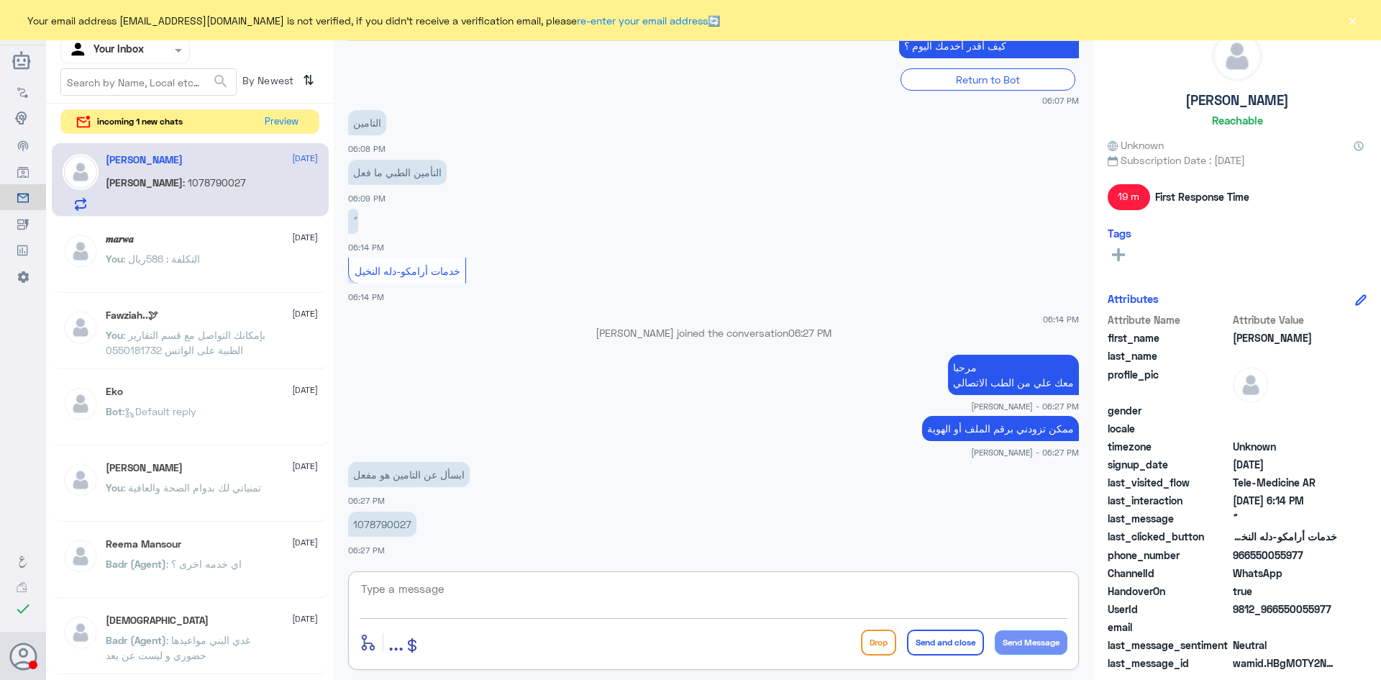
scroll to position [1015, 0]
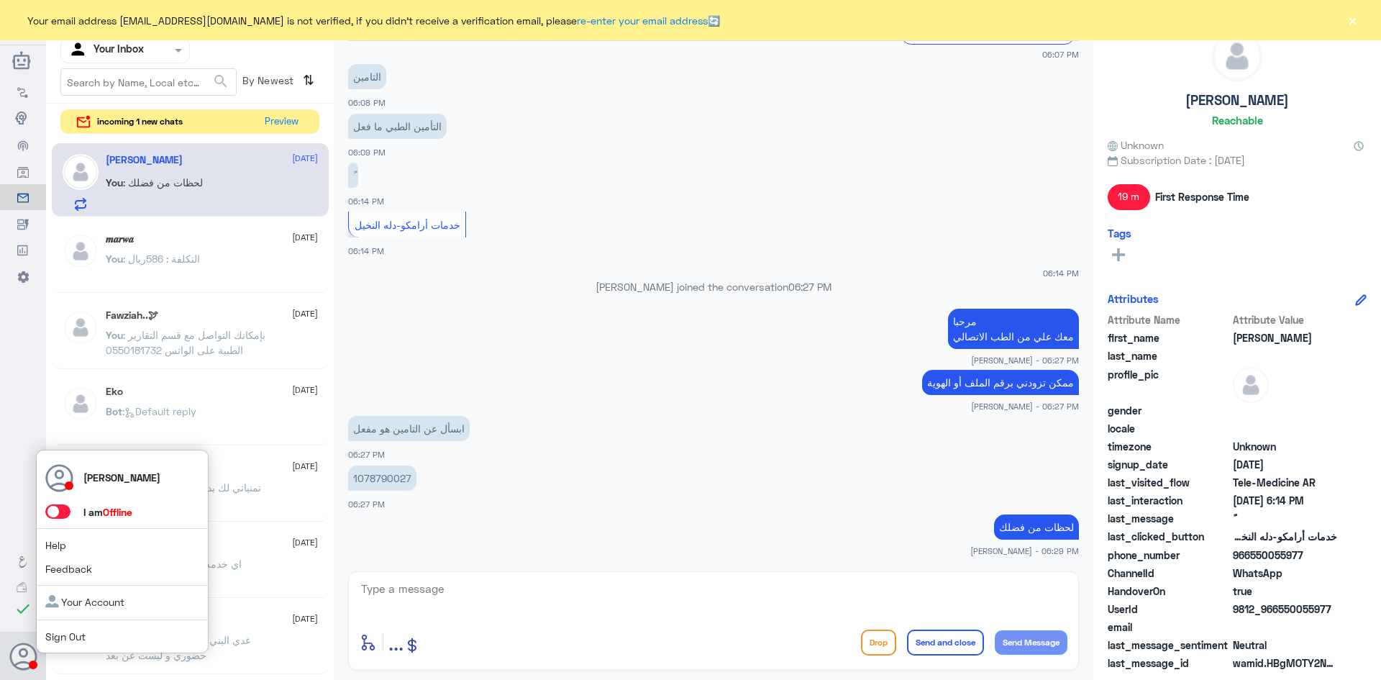
click at [67, 512] on span at bounding box center [57, 511] width 25 height 14
click at [0, 0] on input "checkbox" at bounding box center [0, 0] width 0 height 0
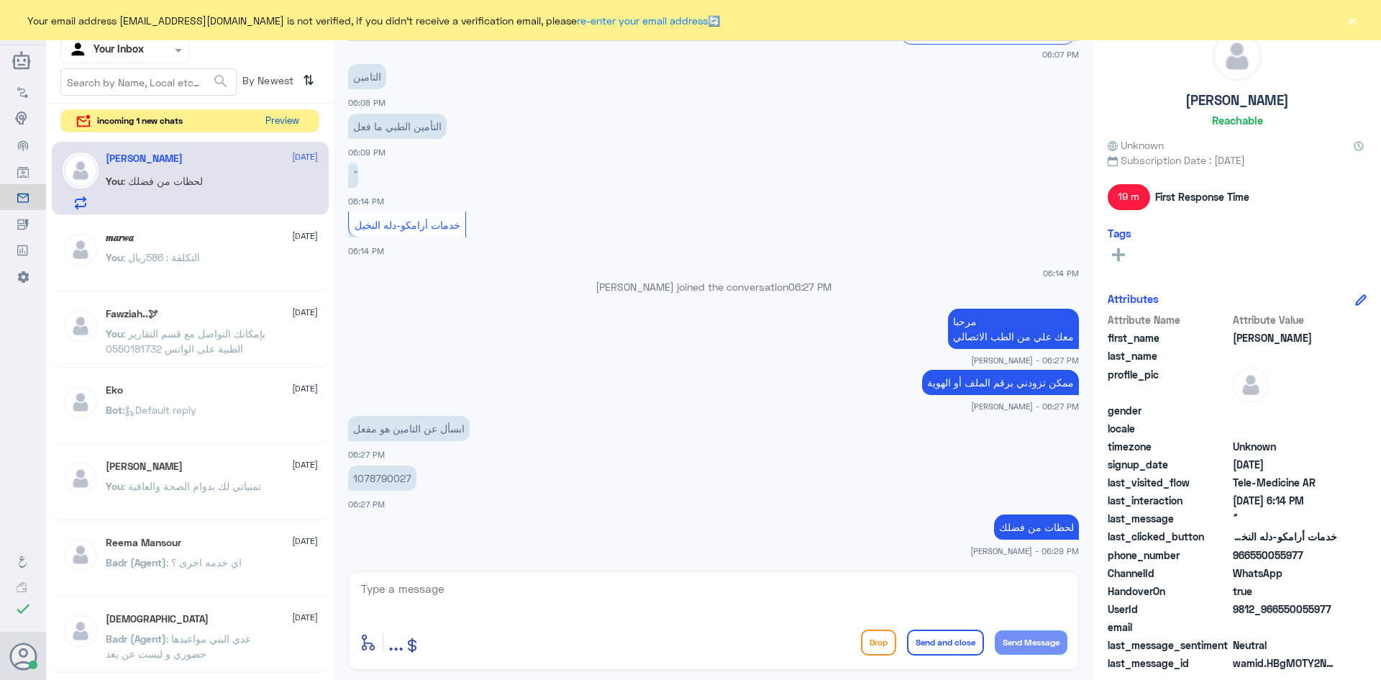
click at [291, 123] on button "Preview" at bounding box center [282, 121] width 45 height 22
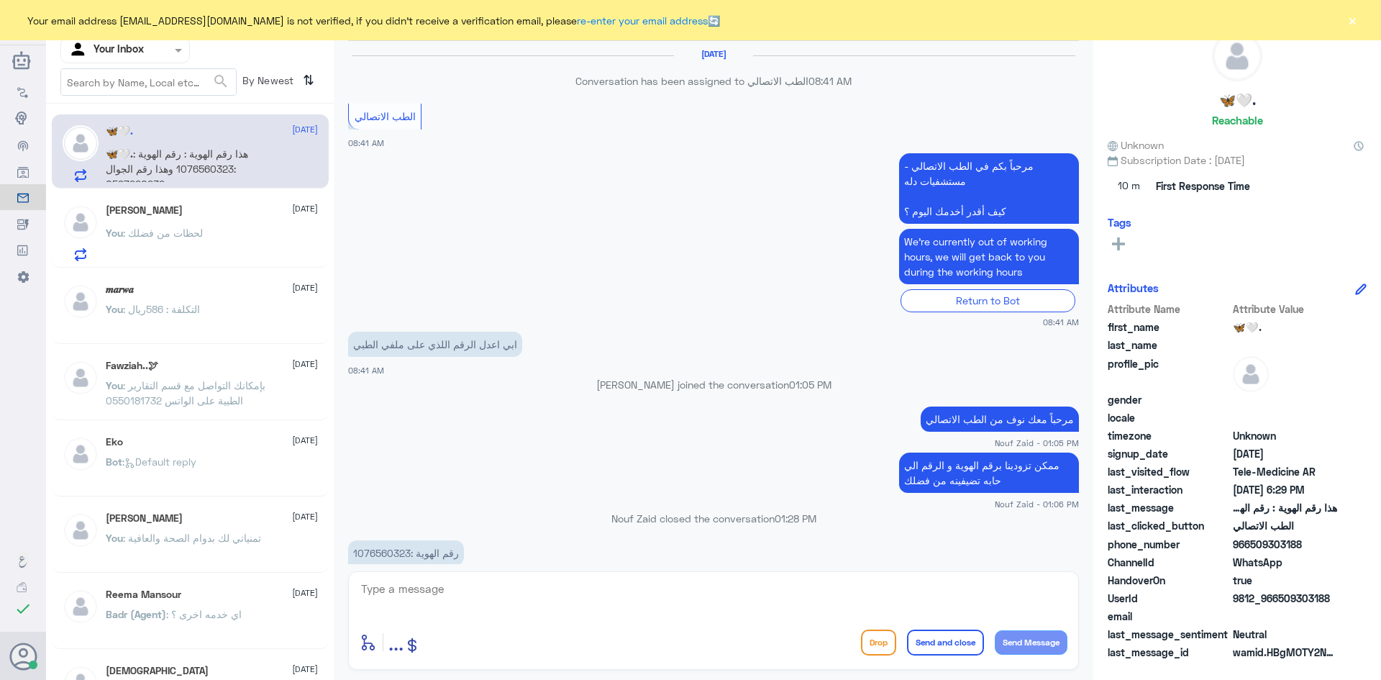
scroll to position [962, 0]
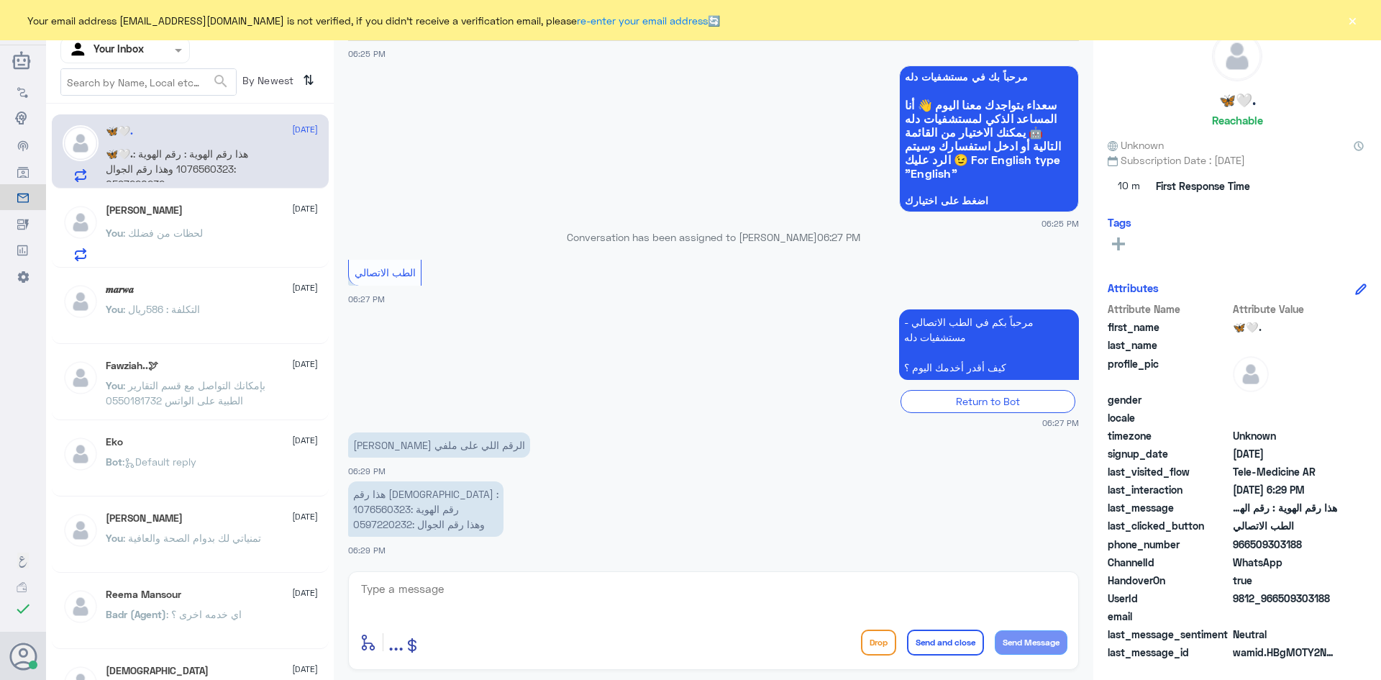
click at [534, 607] on textarea at bounding box center [714, 596] width 708 height 35
click at [558, 607] on textarea at bounding box center [714, 596] width 708 height 35
type textarea "i"
type textarea "مرحبا معك [PERSON_NAME] من الطب الاتصالي"
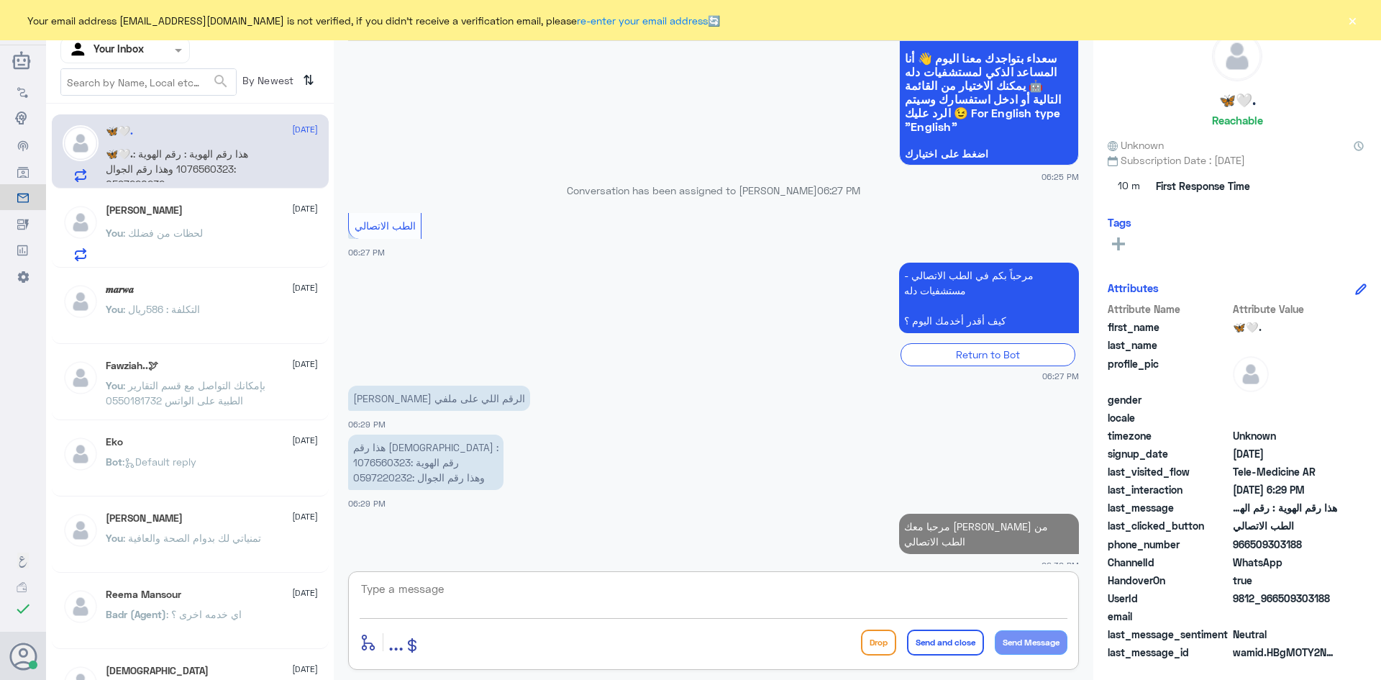
scroll to position [1005, 0]
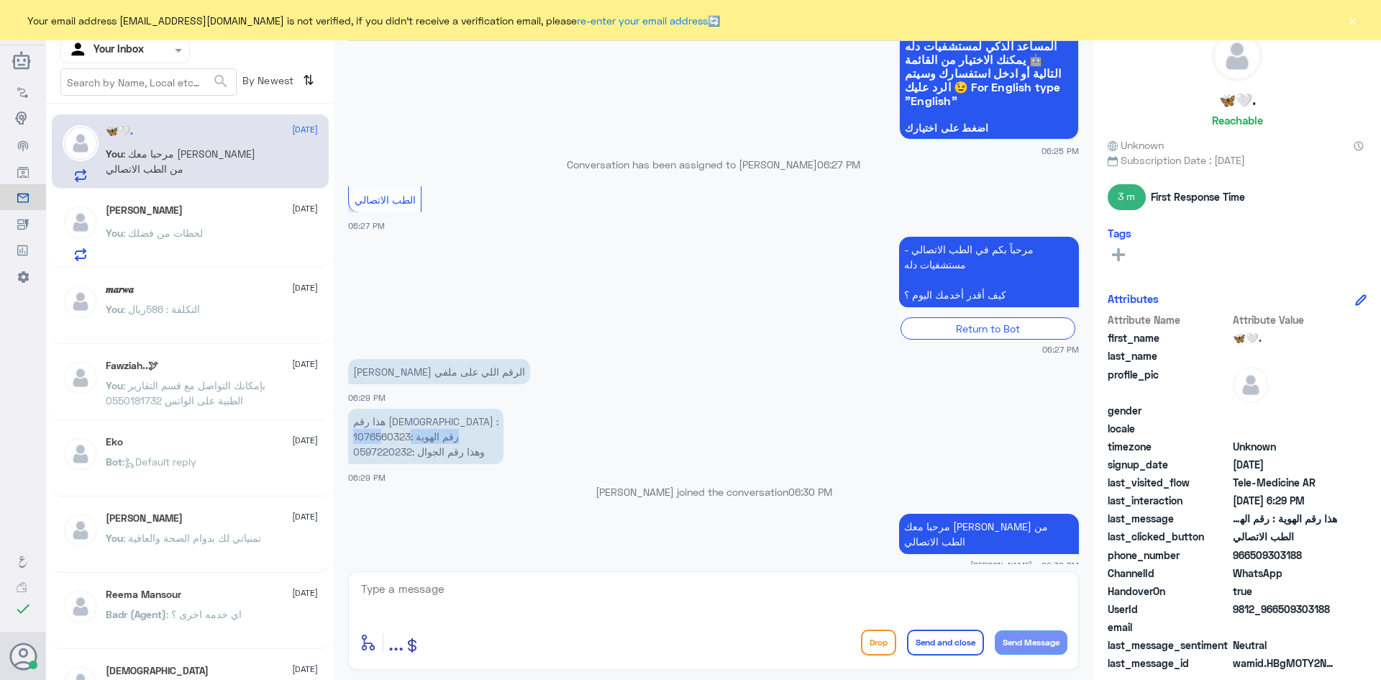
drag, startPoint x: 409, startPoint y: 435, endPoint x: 381, endPoint y: 437, distance: 28.1
click at [381, 437] on p "هذا رقم الهوية : رقم الهوية :1076560323 وهذا رقم الجوال :0597220232" at bounding box center [425, 436] width 155 height 55
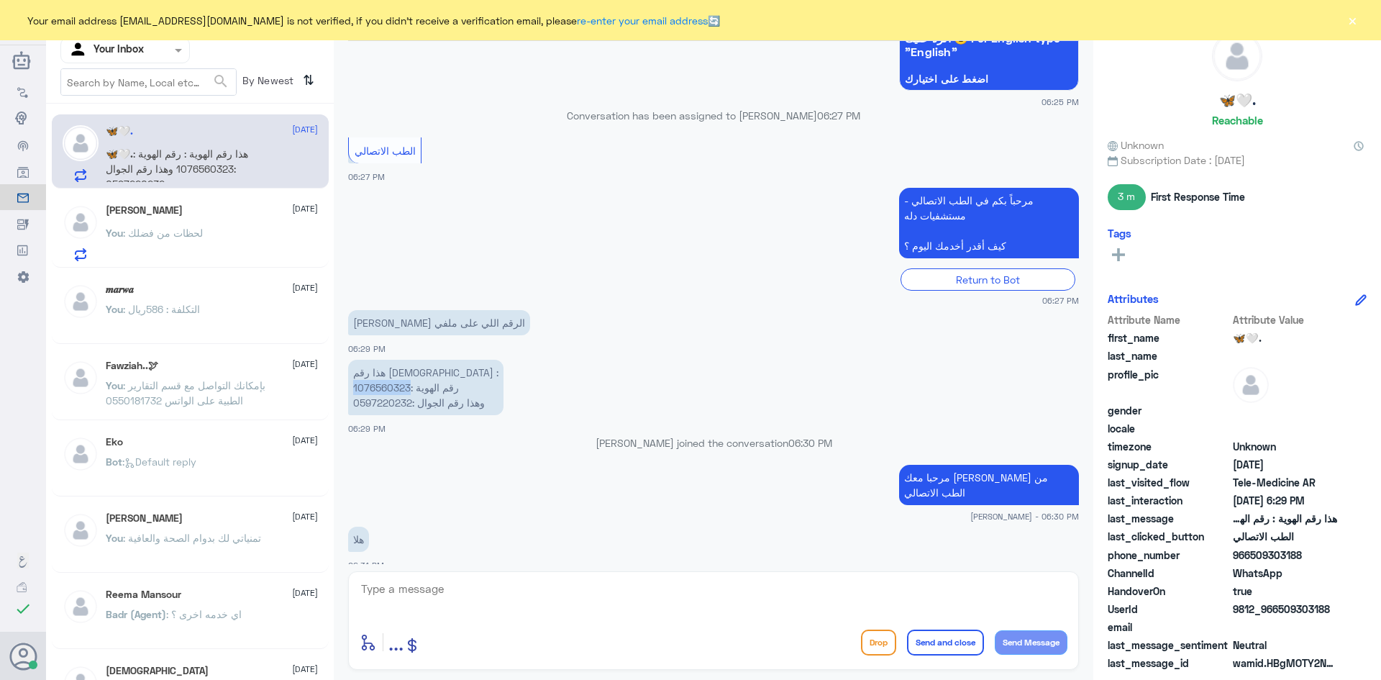
scroll to position [1183, 0]
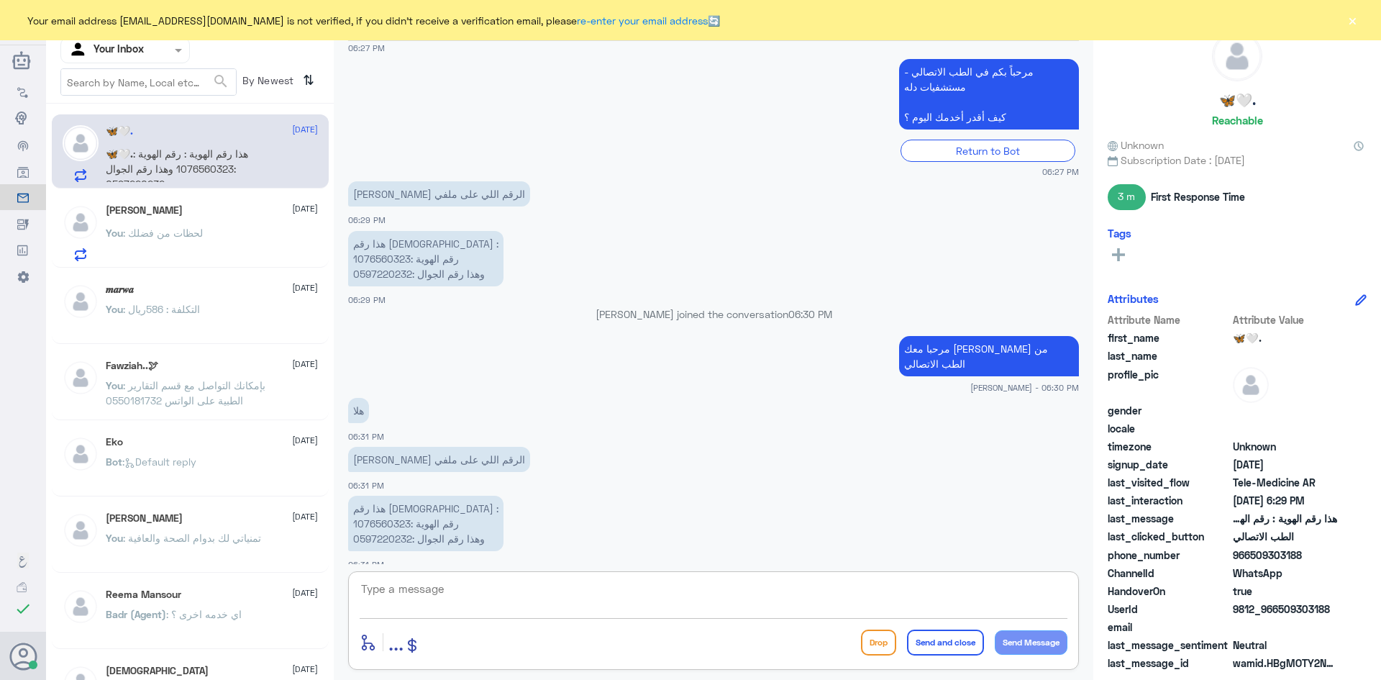
click at [676, 602] on textarea at bounding box center [714, 596] width 708 height 35
type textarea "الملف بإسم ايمان"
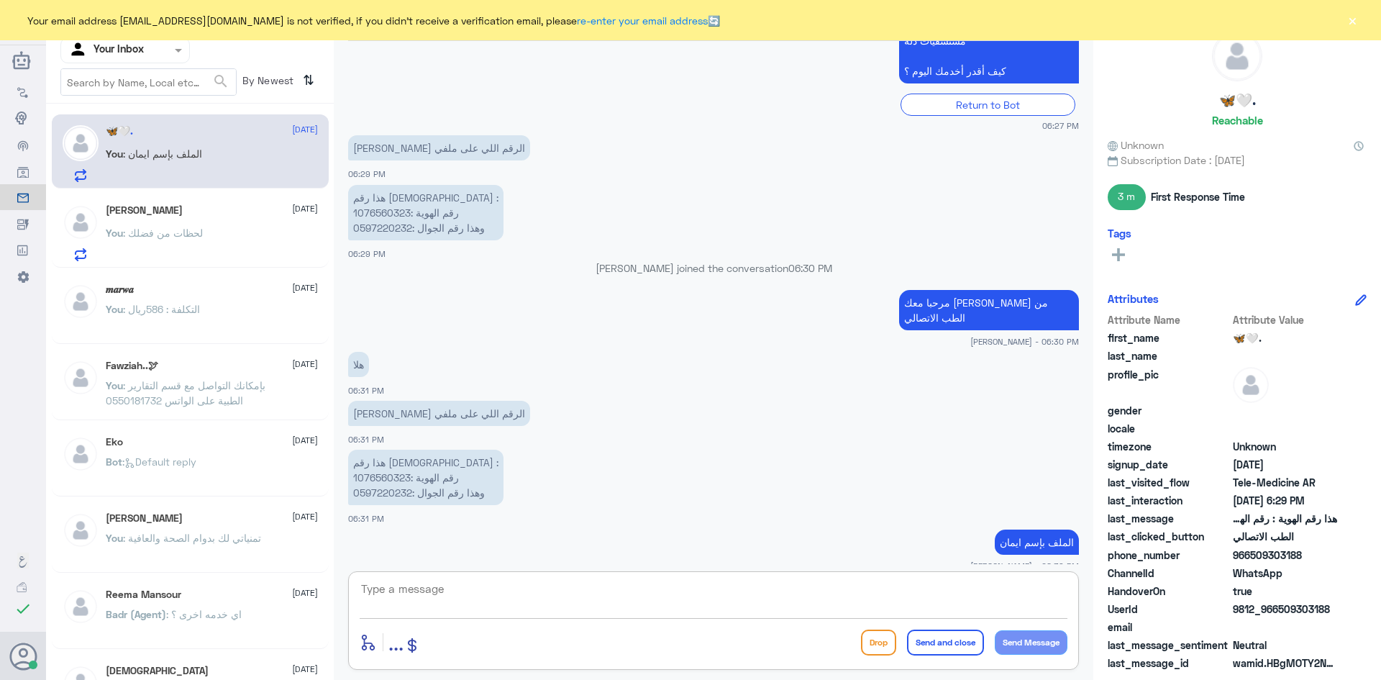
click at [804, 605] on textarea at bounding box center [714, 596] width 708 height 35
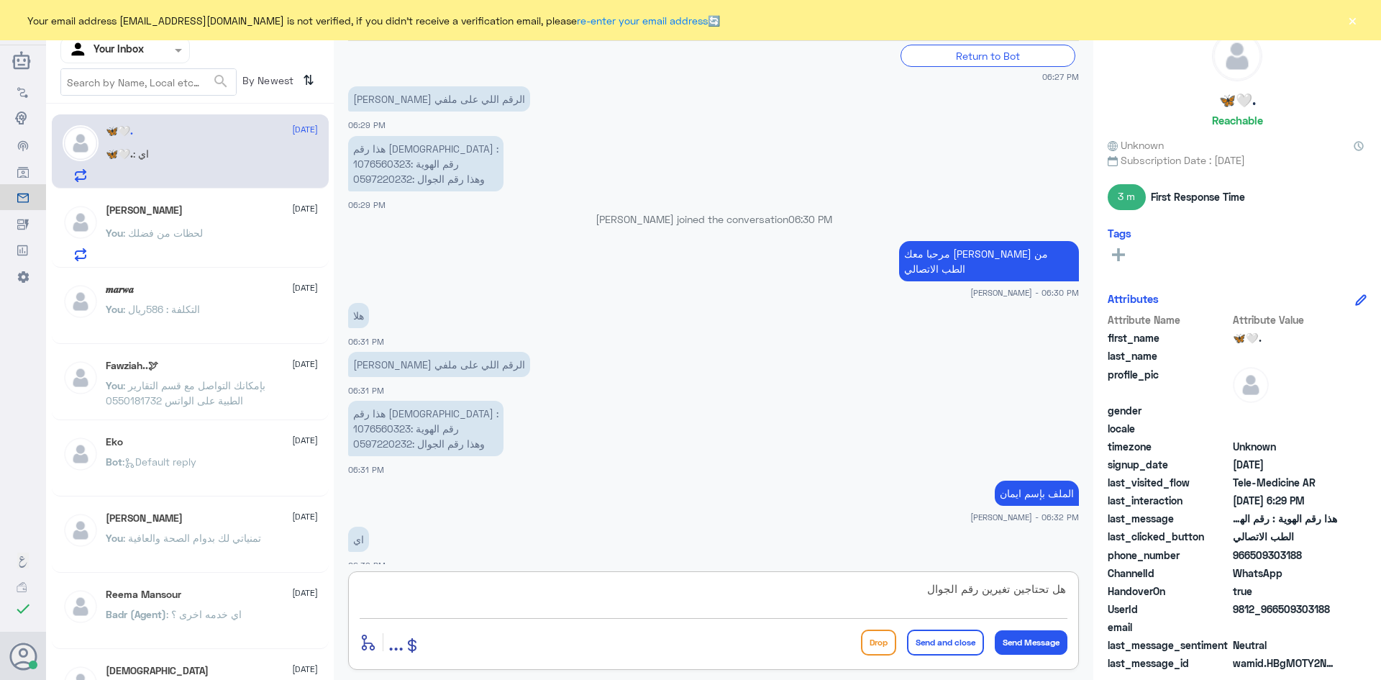
type textarea "هل تحتاجين تغيرين رقم الجوال"
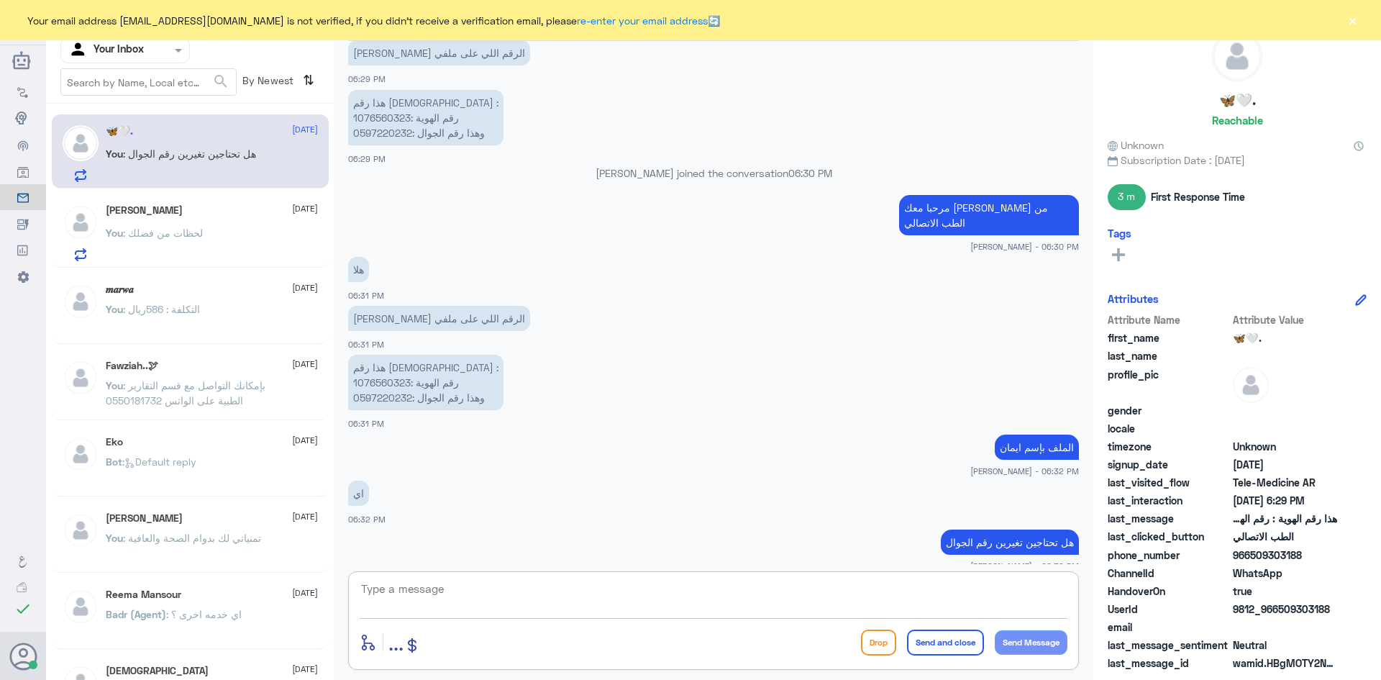
scroll to position [1374, 0]
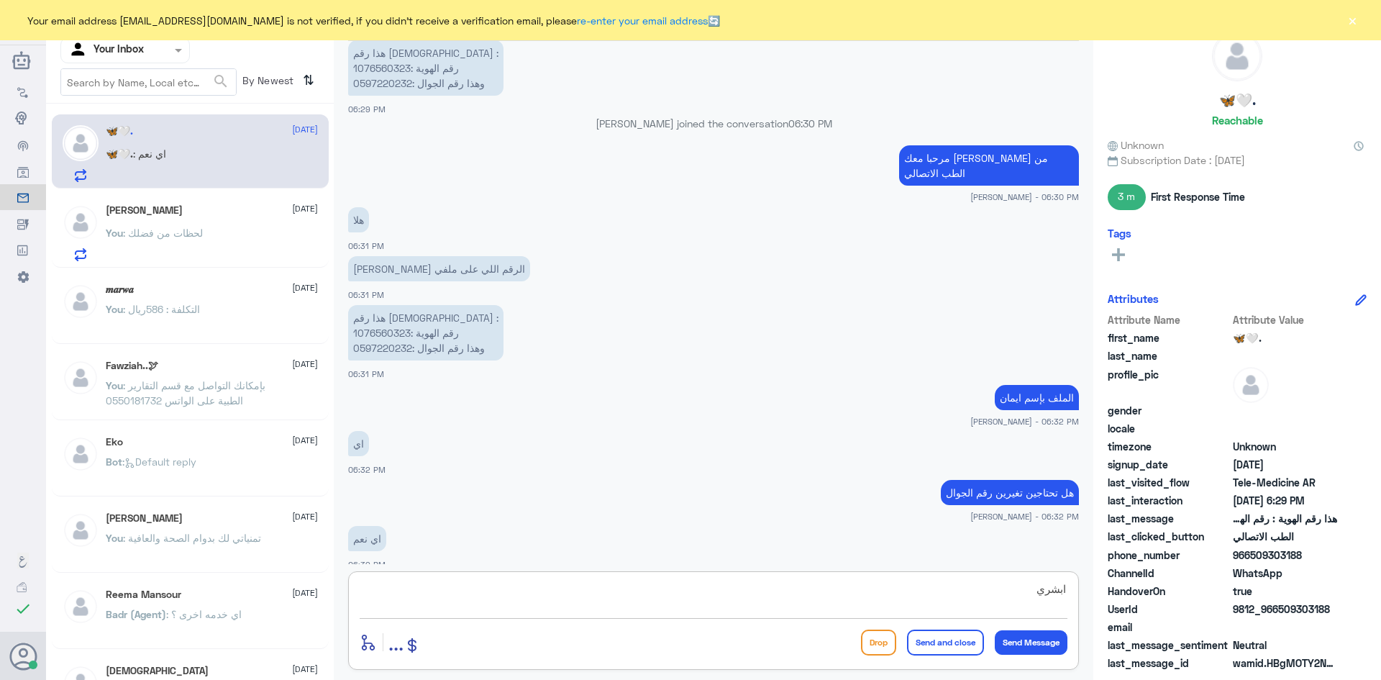
type textarea "ابشري"
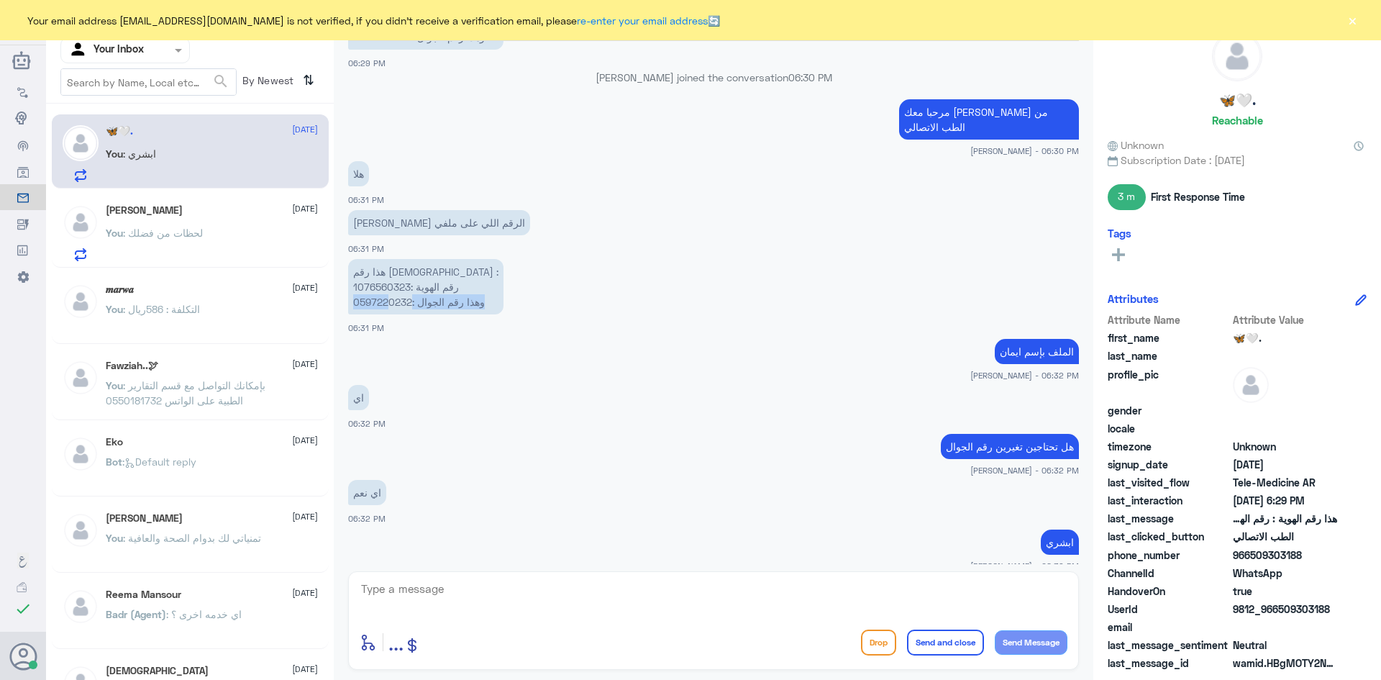
drag, startPoint x: 409, startPoint y: 285, endPoint x: 389, endPoint y: 289, distance: 21.2
click at [389, 289] on p "هذا رقم الهوية : رقم الهوية :1076560323 وهذا رقم الجوال :0597220232" at bounding box center [425, 286] width 155 height 55
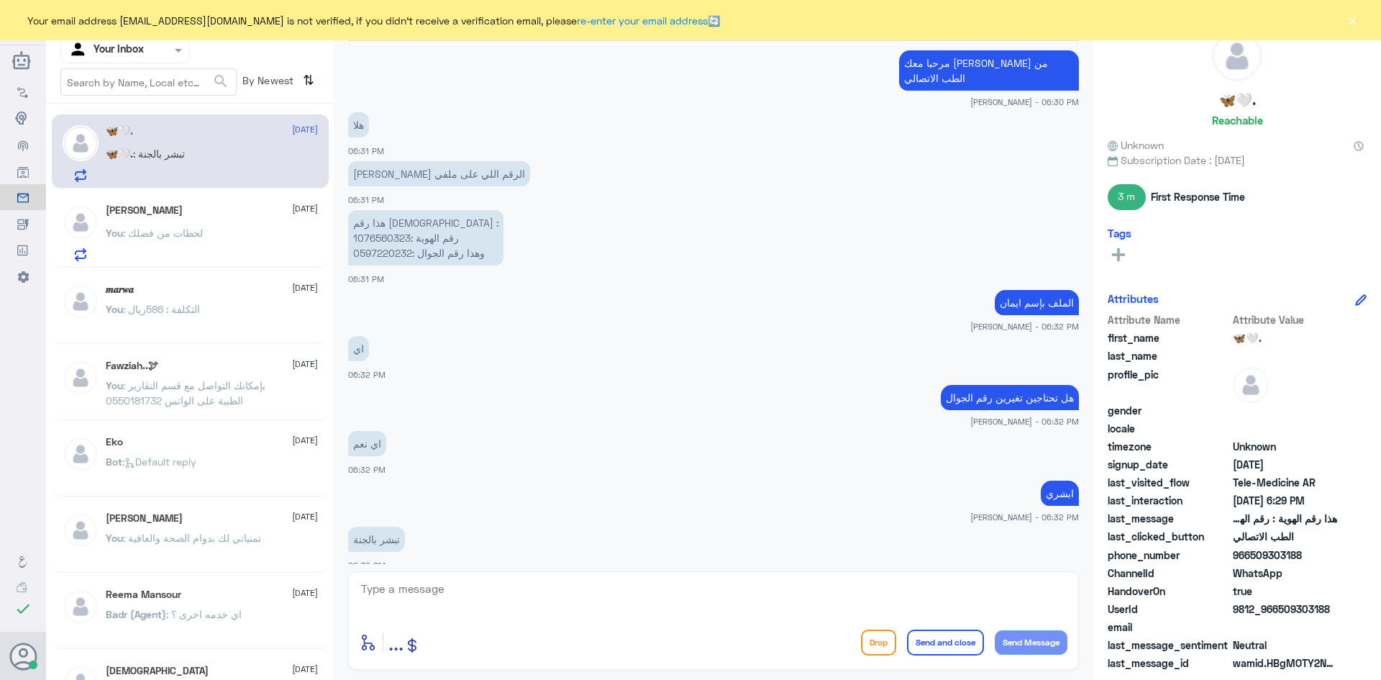
click at [545, 596] on textarea at bounding box center [714, 596] width 708 height 35
click at [526, 599] on textarea at bounding box center [714, 596] width 708 height 35
type textarea "تم تغيير الرقم الآن"
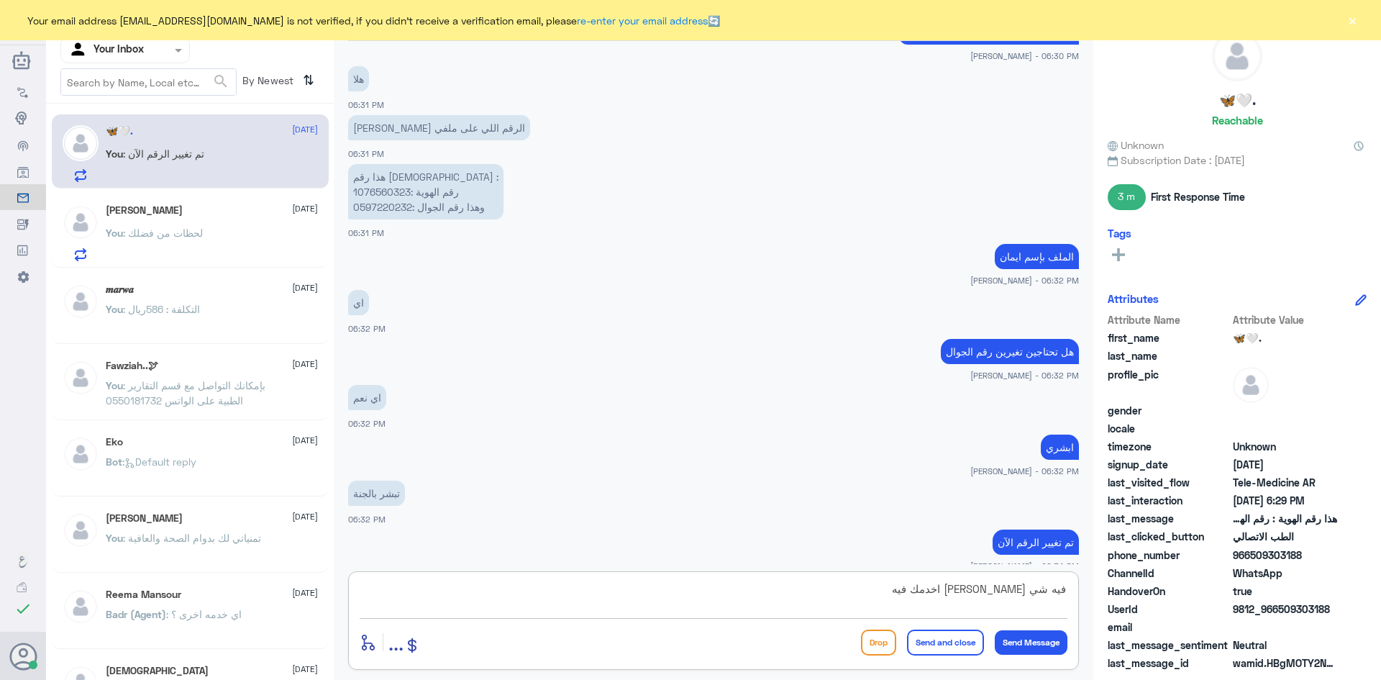
type textarea "فيه شي [PERSON_NAME] اخدمك فيه ؟"
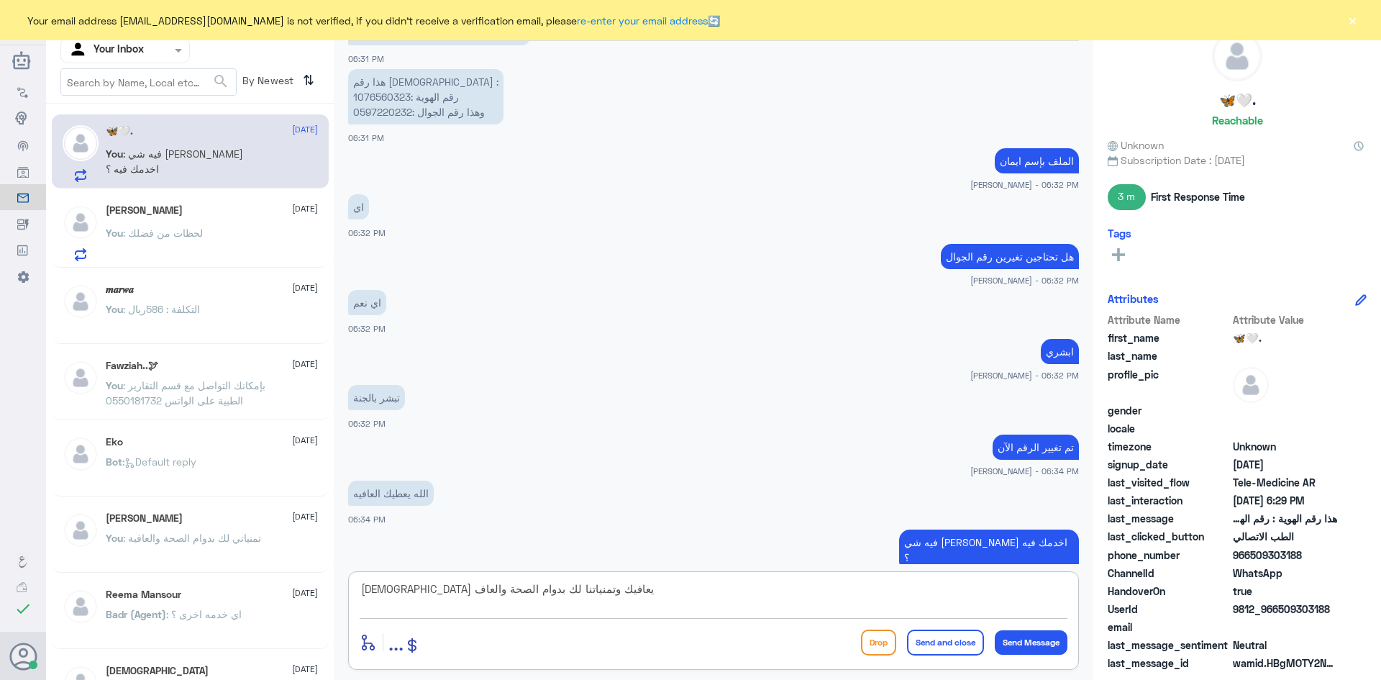
scroll to position [1610, 0]
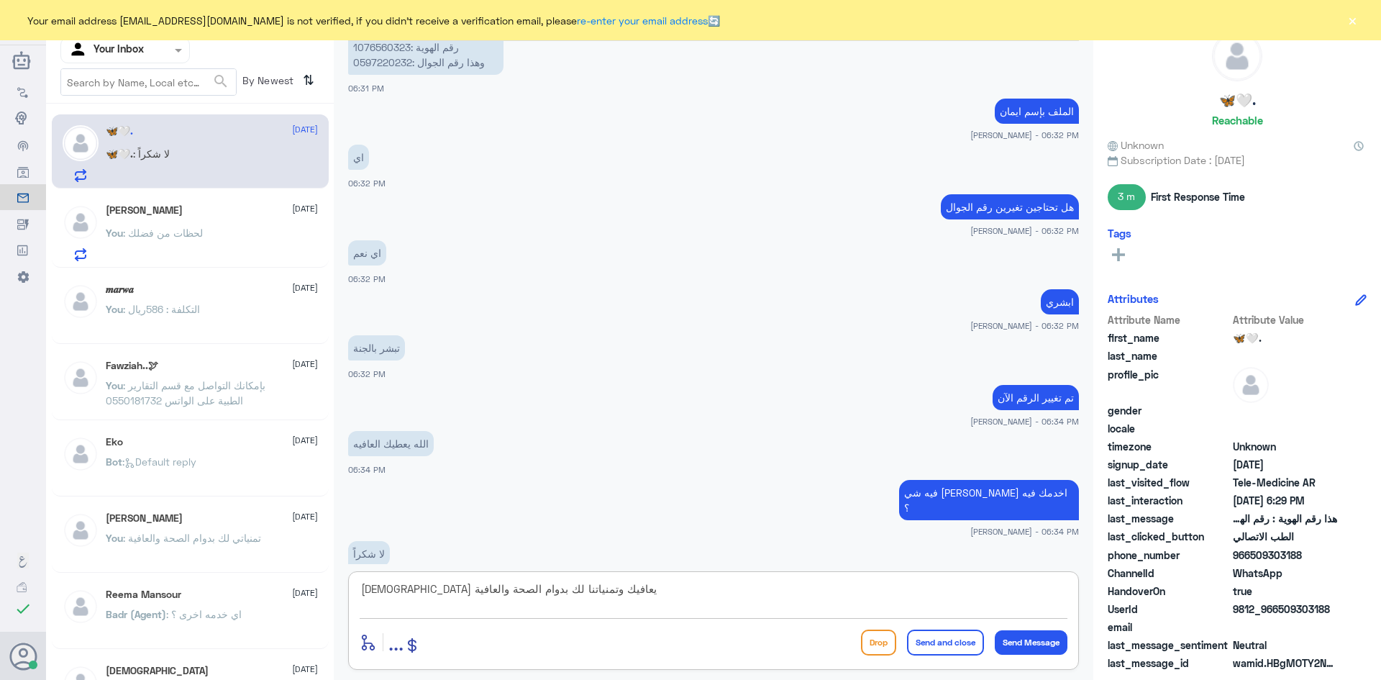
type textarea "[DEMOGRAPHIC_DATA] يعافيك وتمنياتنا لك بدوام الصحة والعافية"
click at [923, 640] on button "Send and close" at bounding box center [945, 643] width 77 height 26
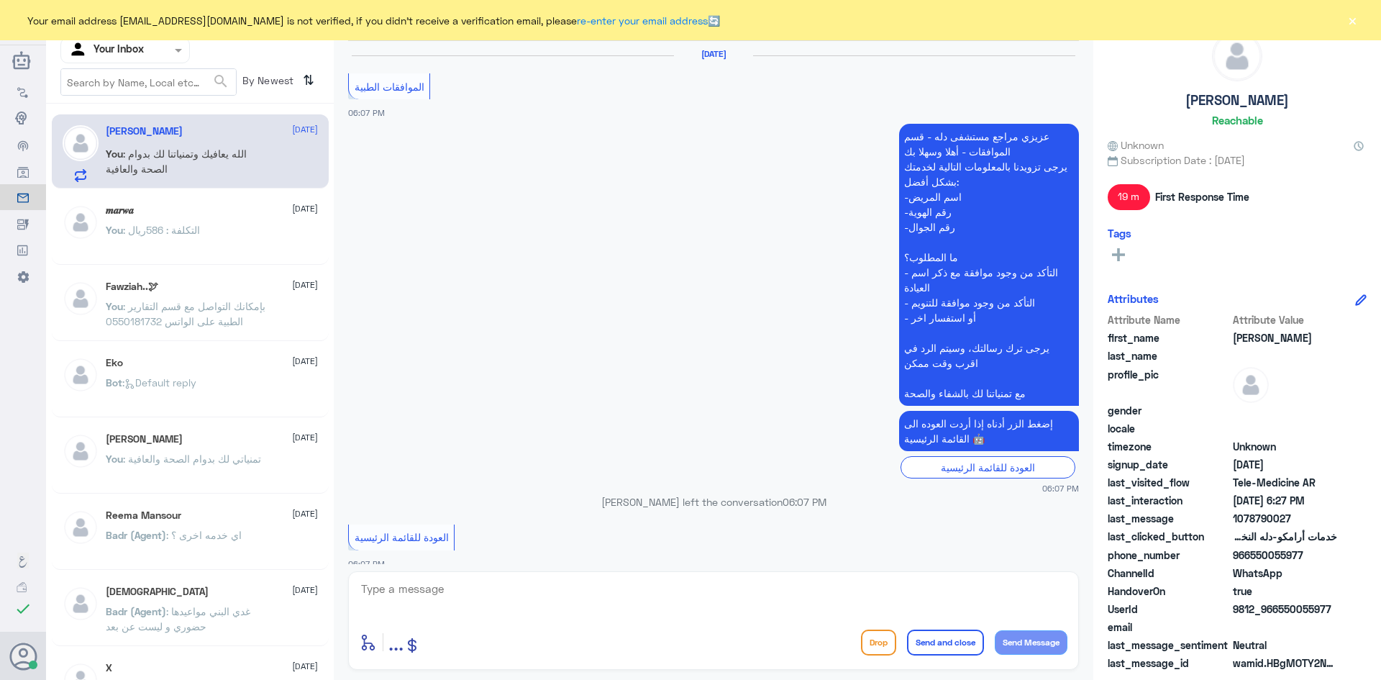
scroll to position [770, 0]
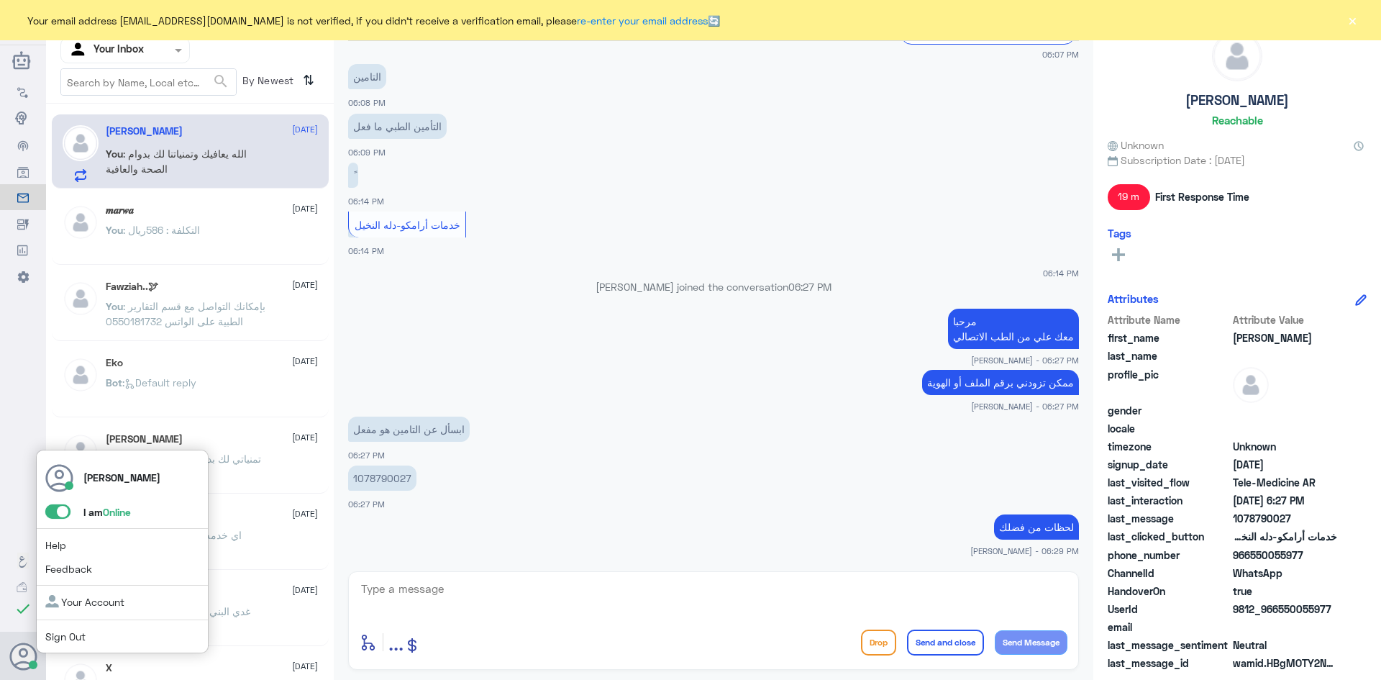
click at [29, 649] on icon at bounding box center [23, 657] width 29 height 29
click at [66, 509] on span at bounding box center [57, 511] width 25 height 14
click at [0, 0] on input "checkbox" at bounding box center [0, 0] width 0 height 0
